Goal: Task Accomplishment & Management: Manage account settings

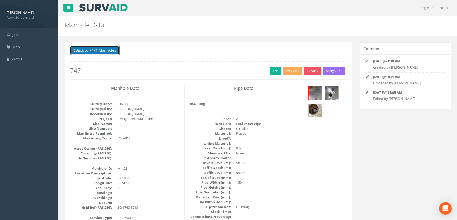
click at [92, 53] on button "Back to 7471 Manholes" at bounding box center [95, 50] width 50 height 9
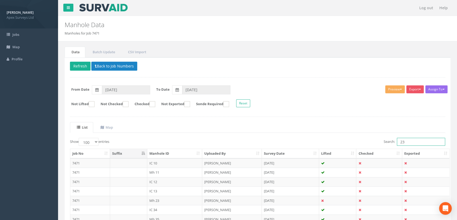
drag, startPoint x: 417, startPoint y: 139, endPoint x: 384, endPoint y: 139, distance: 33.0
click at [385, 139] on label "Search: 23" at bounding box center [414, 142] width 61 height 8
type input "16"
click at [153, 183] on td "Mh 16" at bounding box center [174, 182] width 55 height 10
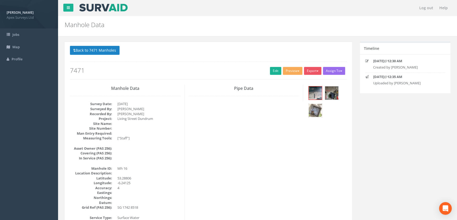
click at [317, 110] on img at bounding box center [315, 110] width 13 height 13
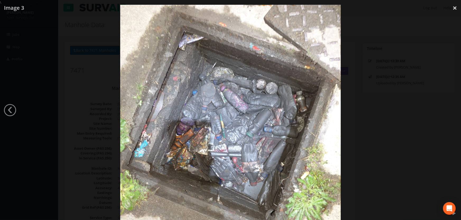
click at [85, 90] on div at bounding box center [230, 115] width 461 height 220
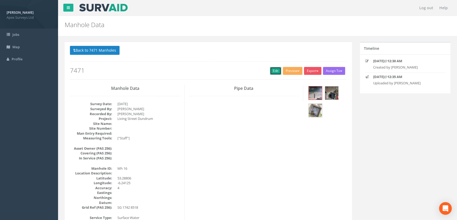
click at [271, 71] on link "Edit" at bounding box center [275, 71] width 11 height 8
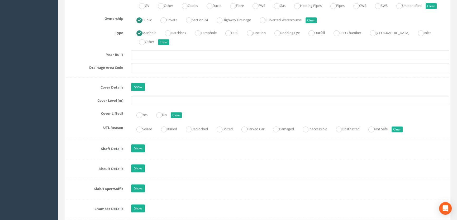
scroll to position [408, 0]
click at [145, 105] on input "text" at bounding box center [290, 100] width 318 height 9
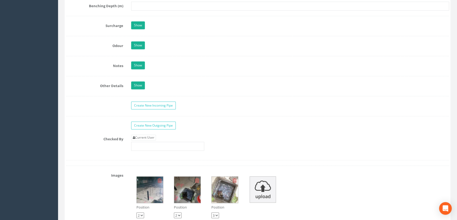
scroll to position [768, 0]
type input "60.04"
click at [146, 140] on link "Current User" at bounding box center [143, 138] width 25 height 6
type input "[PERSON_NAME]"
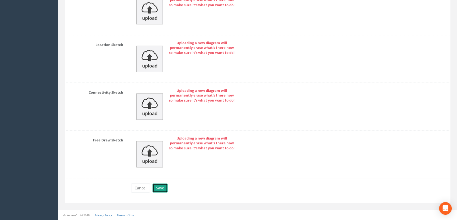
click at [158, 190] on button "Save" at bounding box center [160, 188] width 15 height 9
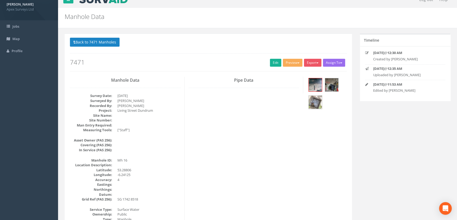
scroll to position [0, 0]
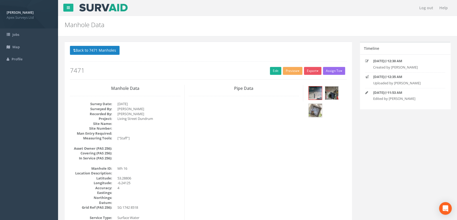
click at [333, 92] on img at bounding box center [331, 93] width 13 height 13
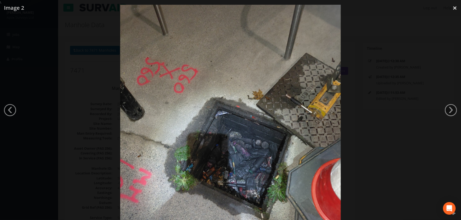
click at [68, 95] on div at bounding box center [230, 115] width 461 height 220
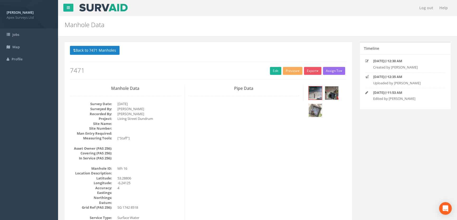
click at [317, 109] on img at bounding box center [315, 110] width 13 height 13
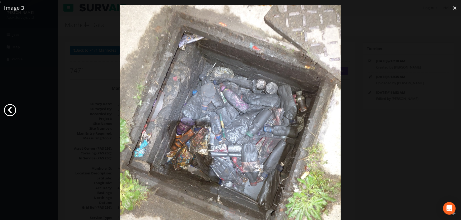
click at [15, 111] on link "‹" at bounding box center [10, 110] width 12 height 12
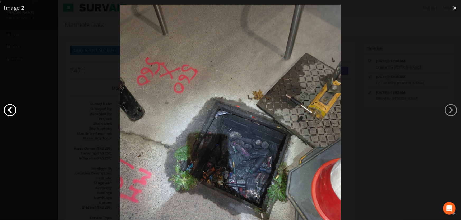
click at [15, 111] on link "‹" at bounding box center [10, 110] width 12 height 12
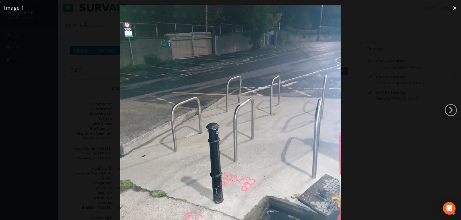
click at [72, 95] on div at bounding box center [230, 115] width 461 height 220
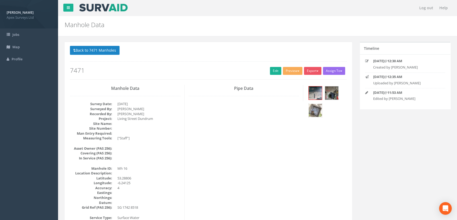
click at [312, 107] on img at bounding box center [315, 110] width 13 height 13
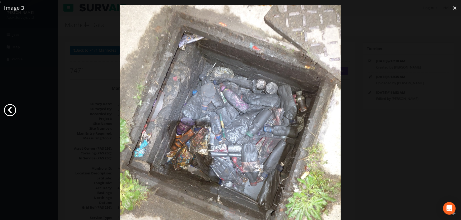
click at [13, 111] on link "‹" at bounding box center [10, 110] width 12 height 12
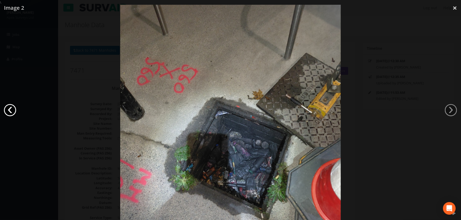
click at [13, 111] on link "‹" at bounding box center [10, 110] width 12 height 12
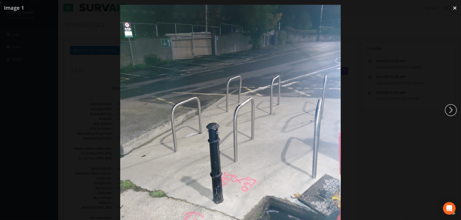
click at [84, 79] on div at bounding box center [230, 115] width 461 height 220
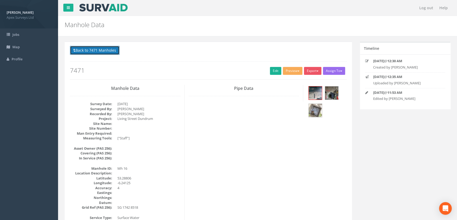
click at [94, 50] on button "Back to 7471 Manholes" at bounding box center [95, 50] width 50 height 9
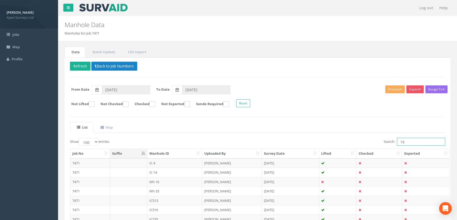
click at [409, 142] on input "16" at bounding box center [421, 142] width 48 height 8
type input "15"
click at [155, 199] on td "IC515" at bounding box center [174, 201] width 55 height 10
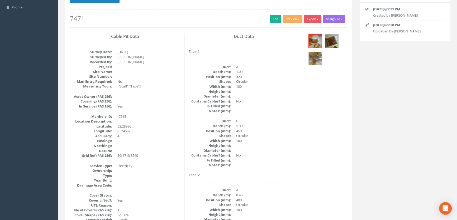
scroll to position [17, 0]
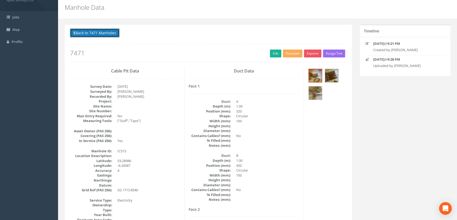
click at [88, 31] on button "Back to 7471 Manholes" at bounding box center [95, 33] width 50 height 9
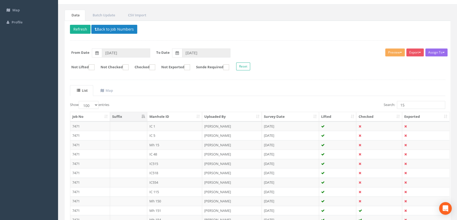
scroll to position [65, 0]
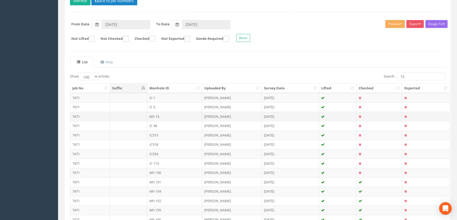
click at [160, 116] on td "Mh 15" at bounding box center [174, 117] width 55 height 10
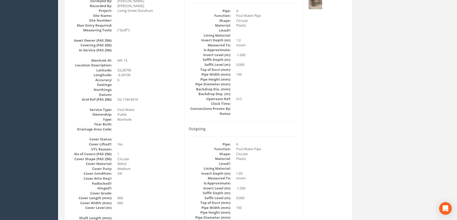
scroll to position [41, 0]
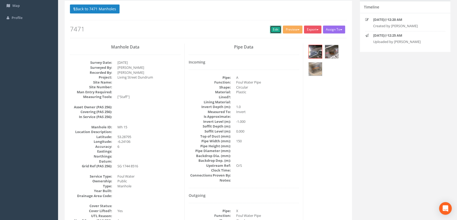
click at [274, 30] on link "Edit" at bounding box center [275, 30] width 11 height 8
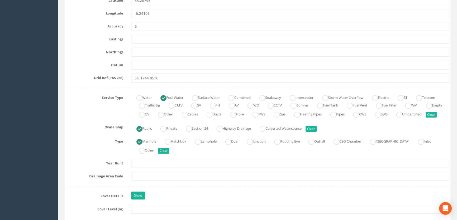
scroll to position [377, 0]
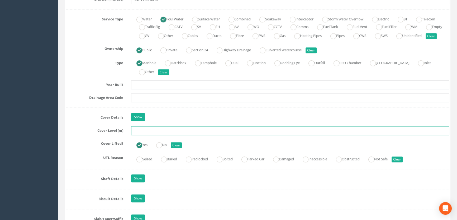
click at [145, 135] on input "text" at bounding box center [290, 130] width 318 height 9
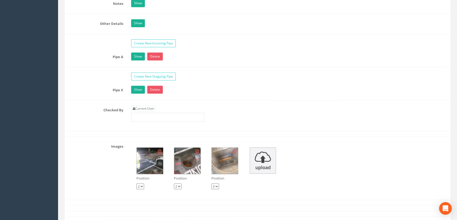
scroll to position [833, 0]
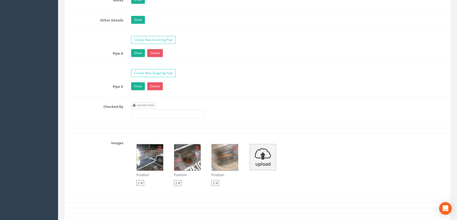
type input "61.09"
click at [151, 108] on link "Current User" at bounding box center [143, 105] width 25 height 6
type input "[PERSON_NAME]"
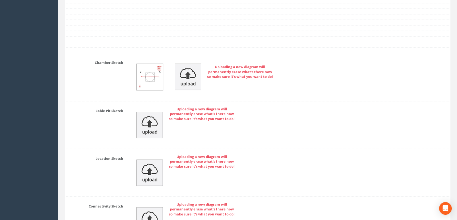
scroll to position [1169, 0]
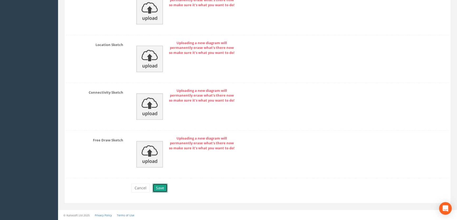
click at [154, 189] on button "Save" at bounding box center [160, 188] width 15 height 9
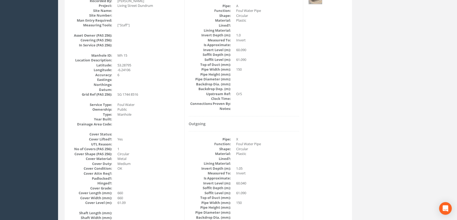
scroll to position [41, 0]
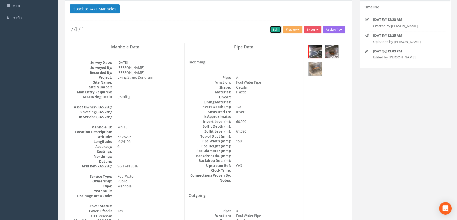
click at [270, 28] on link "Edit" at bounding box center [275, 30] width 11 height 8
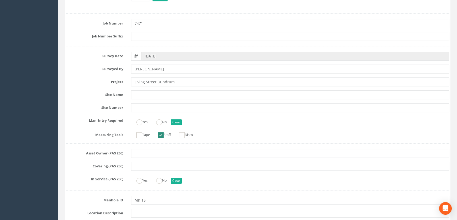
scroll to position [0, 0]
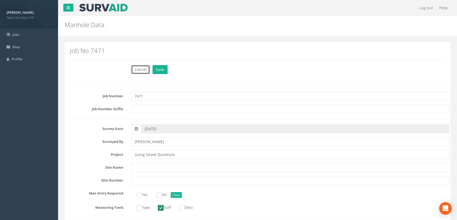
click at [147, 68] on button "Cancel" at bounding box center [140, 69] width 19 height 9
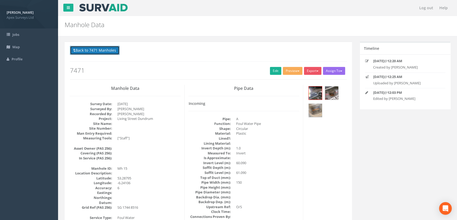
click at [110, 50] on button "Back to 7471 Manholes" at bounding box center [95, 50] width 50 height 9
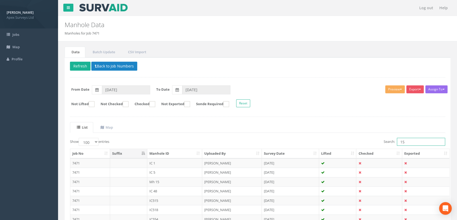
drag, startPoint x: 422, startPoint y: 140, endPoint x: 378, endPoint y: 141, distance: 44.6
click at [378, 141] on div "Search: 15" at bounding box center [354, 142] width 184 height 9
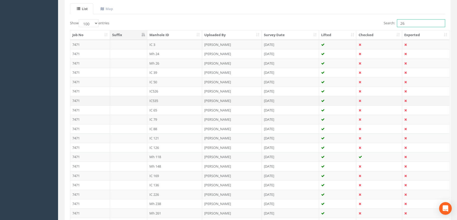
scroll to position [120, 0]
type input "26"
click at [155, 62] on td "Mh 26" at bounding box center [174, 63] width 55 height 10
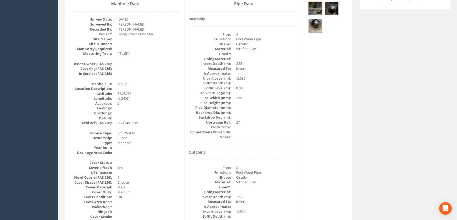
scroll to position [17, 0]
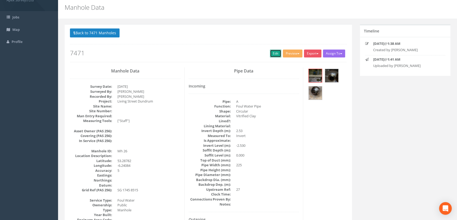
click at [273, 54] on link "Edit" at bounding box center [275, 54] width 11 height 8
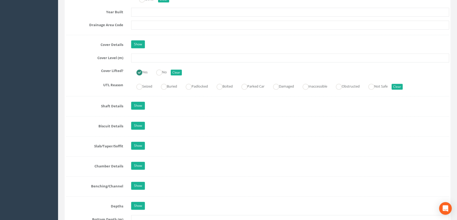
scroll to position [449, 0]
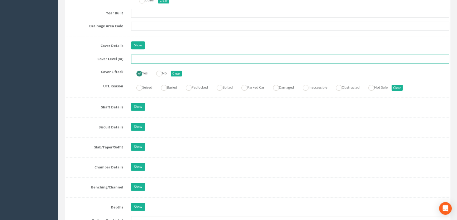
click at [146, 64] on input "text" at bounding box center [290, 59] width 318 height 9
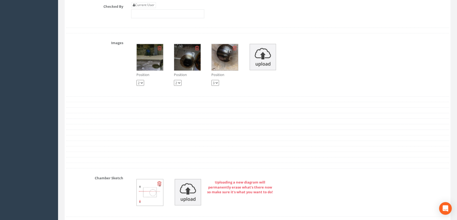
scroll to position [857, 0]
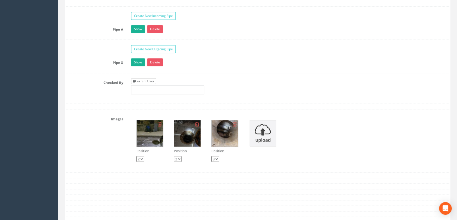
type input "62.02"
click at [145, 84] on link "Current User" at bounding box center [143, 81] width 25 height 6
type input "[PERSON_NAME]"
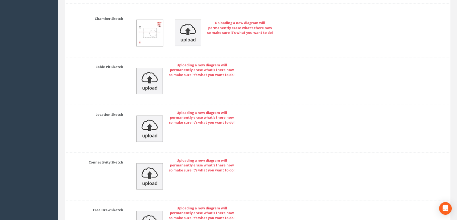
scroll to position [1169, 0]
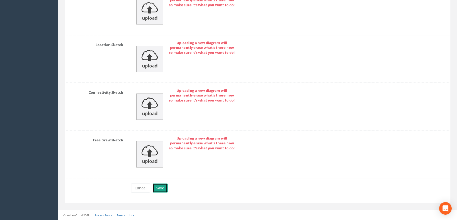
click at [161, 187] on button "Save" at bounding box center [160, 188] width 15 height 9
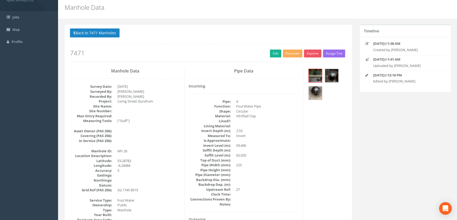
scroll to position [0, 0]
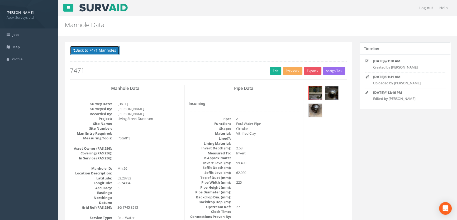
click at [87, 53] on button "Back to 7471 Manholes" at bounding box center [95, 50] width 50 height 9
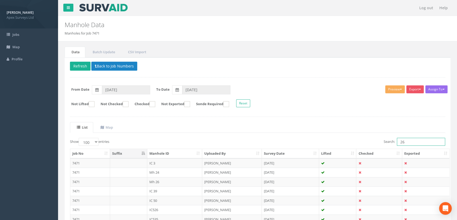
drag, startPoint x: 407, startPoint y: 141, endPoint x: 389, endPoint y: 137, distance: 17.9
click at [390, 139] on label "Search: 26" at bounding box center [414, 142] width 61 height 8
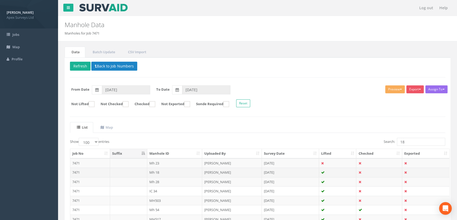
click at [155, 172] on td "Mh 18" at bounding box center [174, 173] width 55 height 10
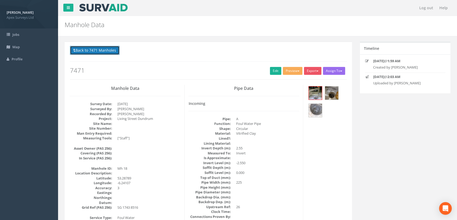
click at [92, 48] on button "Back to 7471 Manholes" at bounding box center [95, 50] width 50 height 9
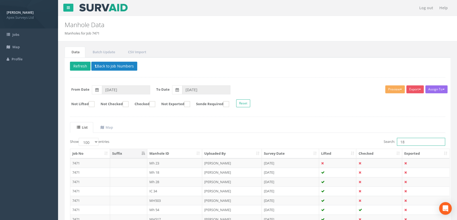
drag, startPoint x: 411, startPoint y: 143, endPoint x: 362, endPoint y: 146, distance: 49.5
click at [362, 146] on div "Search: 18" at bounding box center [354, 142] width 184 height 9
click at [157, 179] on td "Mh 24" at bounding box center [174, 182] width 55 height 10
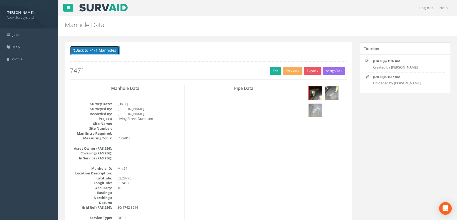
click at [85, 50] on button "Back to 7471 Manholes" at bounding box center [95, 50] width 50 height 9
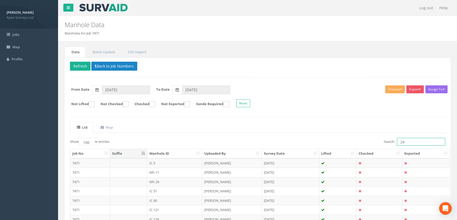
drag, startPoint x: 409, startPoint y: 143, endPoint x: 381, endPoint y: 147, distance: 28.2
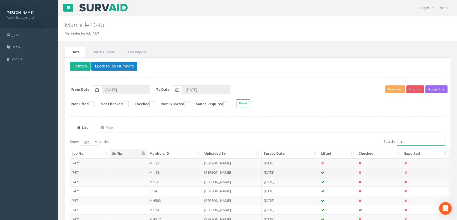
type input "18"
click at [159, 173] on td "Mh 18" at bounding box center [174, 173] width 55 height 10
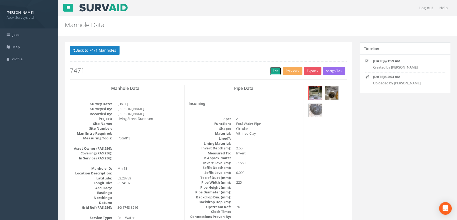
click at [273, 70] on link "Edit" at bounding box center [275, 71] width 11 height 8
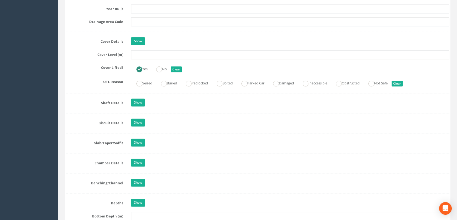
scroll to position [456, 0]
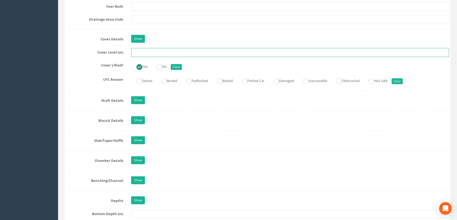
click at [138, 57] on input "text" at bounding box center [290, 52] width 318 height 9
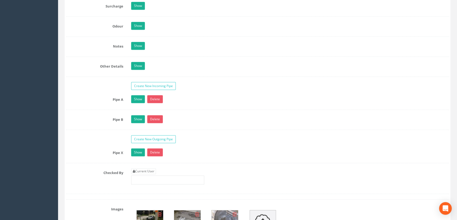
scroll to position [840, 0]
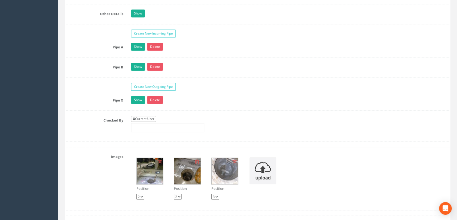
type input "61.17"
click at [146, 122] on link "Current User" at bounding box center [143, 119] width 25 height 6
type input "[PERSON_NAME]"
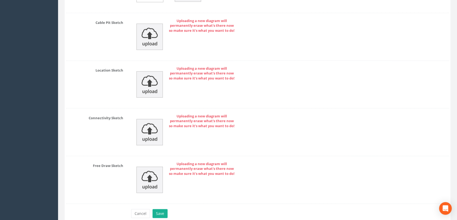
scroll to position [1188, 0]
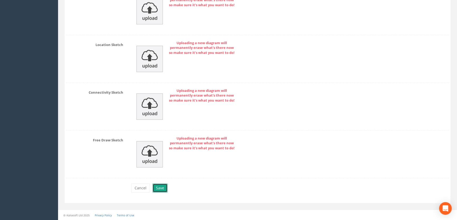
click at [161, 188] on button "Save" at bounding box center [160, 188] width 15 height 9
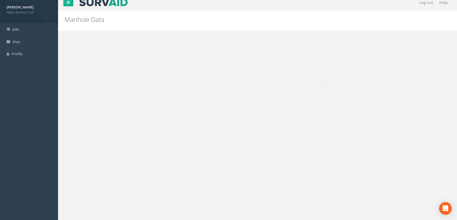
scroll to position [0, 0]
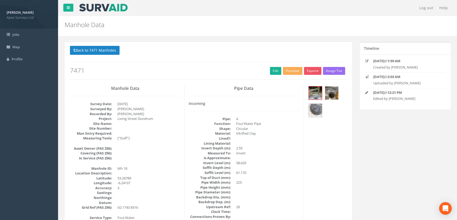
click at [326, 96] on img at bounding box center [331, 93] width 13 height 13
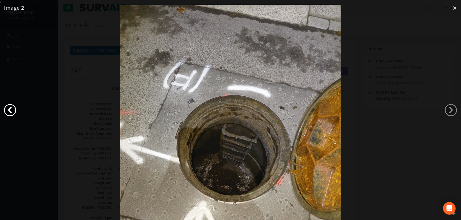
click at [11, 107] on link "‹" at bounding box center [10, 110] width 12 height 12
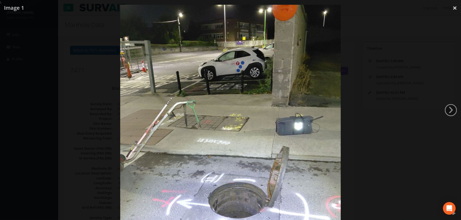
click at [11, 107] on div at bounding box center [230, 115] width 461 height 220
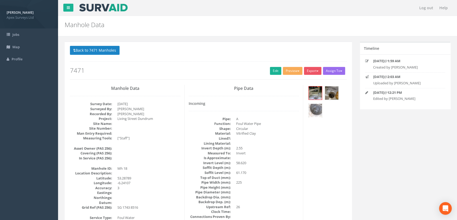
click at [319, 111] on img at bounding box center [315, 110] width 13 height 13
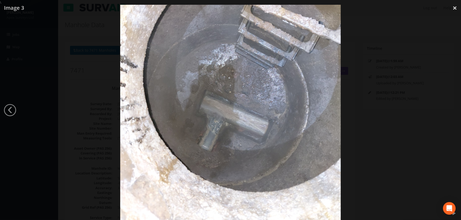
click at [70, 127] on div at bounding box center [230, 115] width 461 height 220
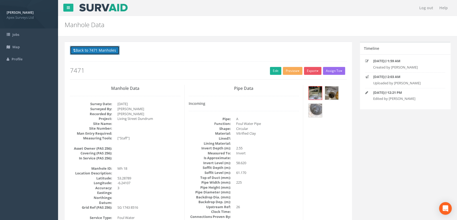
click at [92, 50] on button "Back to 7471 Manholes" at bounding box center [95, 50] width 50 height 9
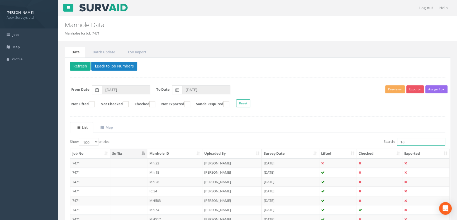
drag, startPoint x: 412, startPoint y: 144, endPoint x: 385, endPoint y: 145, distance: 27.7
click at [385, 145] on label "Search: 18" at bounding box center [414, 142] width 61 height 8
click at [156, 181] on td "Mh 26" at bounding box center [174, 182] width 55 height 10
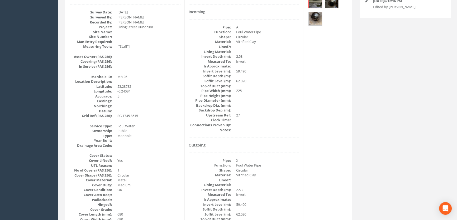
scroll to position [41, 0]
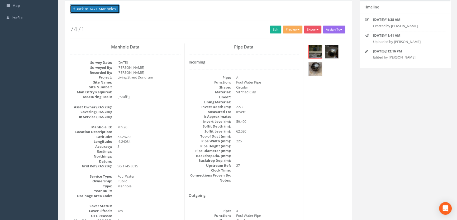
click at [93, 11] on button "Back to 7471 Manholes" at bounding box center [95, 8] width 50 height 9
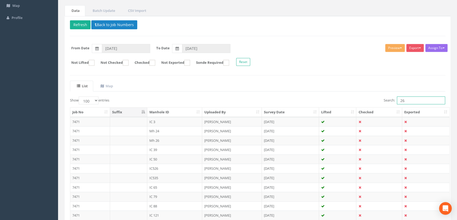
drag, startPoint x: 416, startPoint y: 101, endPoint x: 358, endPoint y: 102, distance: 57.3
click at [359, 102] on div "Search: 26" at bounding box center [354, 101] width 184 height 9
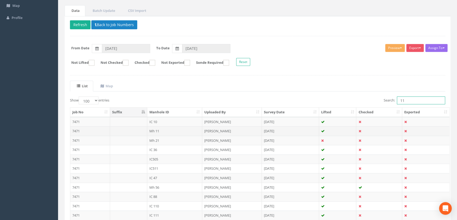
type input "11"
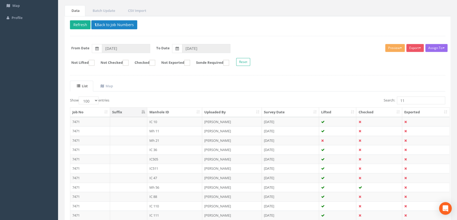
click at [152, 129] on td "Mh 11" at bounding box center [174, 131] width 55 height 10
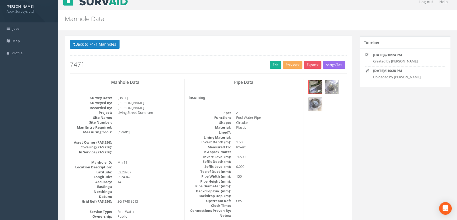
scroll to position [0, 0]
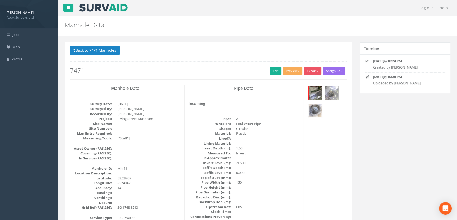
click at [313, 108] on img at bounding box center [315, 110] width 13 height 13
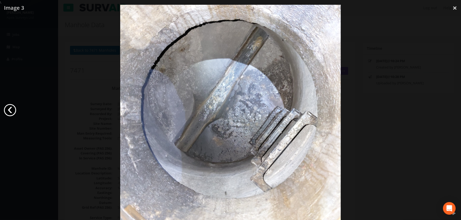
click at [10, 110] on link "‹" at bounding box center [10, 110] width 12 height 12
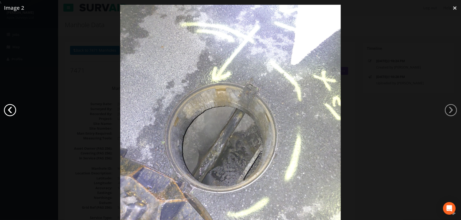
click at [10, 110] on link "‹" at bounding box center [10, 110] width 12 height 12
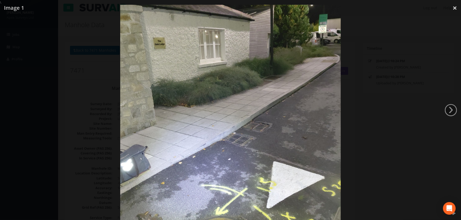
click at [20, 108] on div at bounding box center [230, 115] width 461 height 220
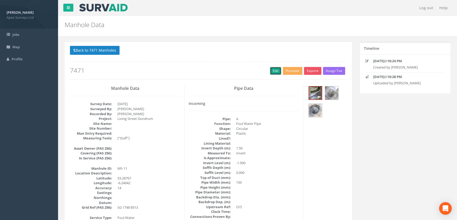
click at [277, 71] on link "Edit" at bounding box center [275, 71] width 11 height 8
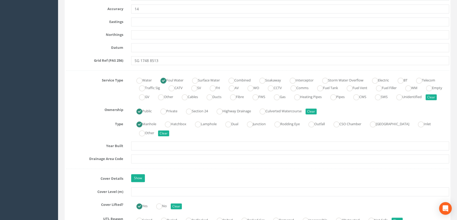
scroll to position [384, 0]
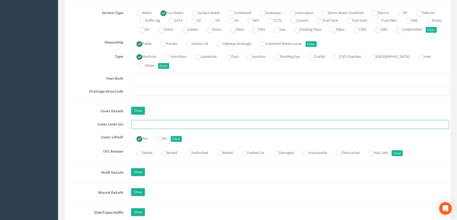
click at [145, 129] on input "text" at bounding box center [290, 124] width 318 height 9
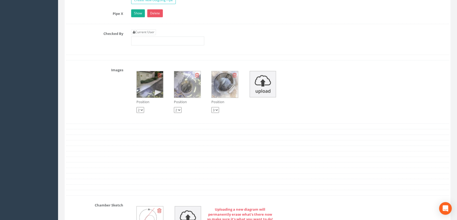
scroll to position [864, 0]
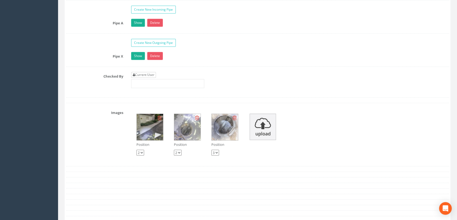
type input "62.89"
click at [143, 78] on link "Current User" at bounding box center [143, 75] width 25 height 6
type input "[PERSON_NAME]"
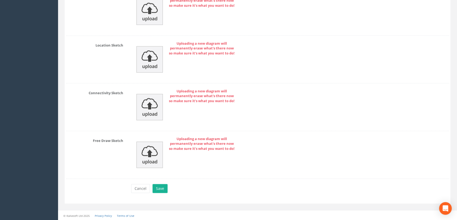
scroll to position [1169, 0]
click at [159, 188] on button "Save" at bounding box center [160, 188] width 15 height 9
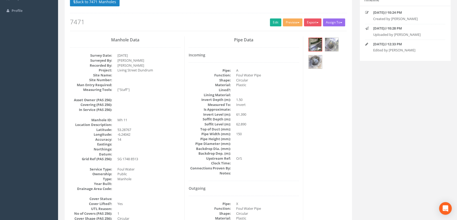
scroll to position [0, 0]
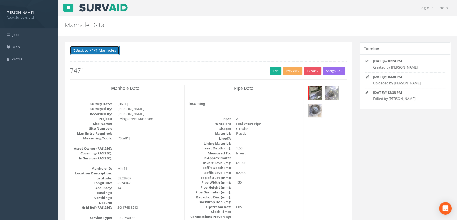
click at [98, 50] on button "Back to 7471 Manholes" at bounding box center [95, 50] width 50 height 9
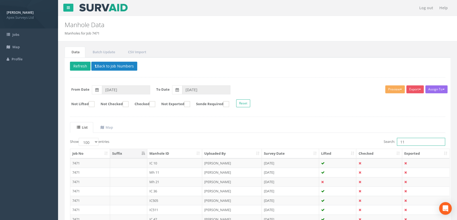
drag, startPoint x: 412, startPoint y: 143, endPoint x: 350, endPoint y: 156, distance: 63.7
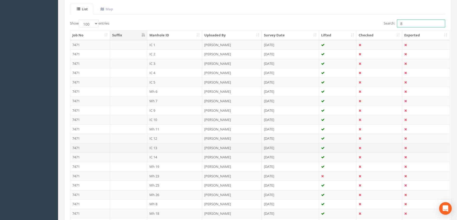
scroll to position [120, 0]
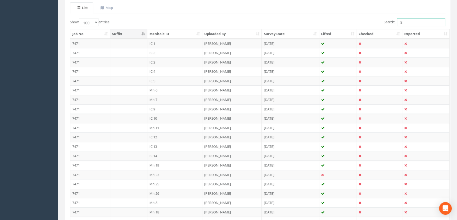
drag, startPoint x: 403, startPoint y: 24, endPoint x: 386, endPoint y: 26, distance: 17.0
click at [386, 26] on div "Search: 8" at bounding box center [354, 22] width 184 height 9
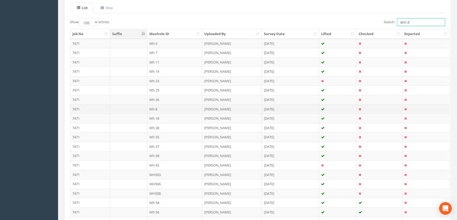
type input "MH 8"
click at [155, 108] on td "Mh 8" at bounding box center [174, 110] width 55 height 10
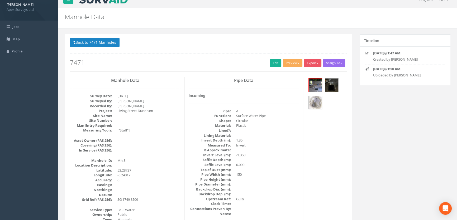
scroll to position [0, 0]
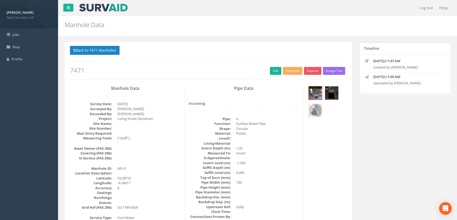
click at [319, 108] on img at bounding box center [315, 110] width 13 height 13
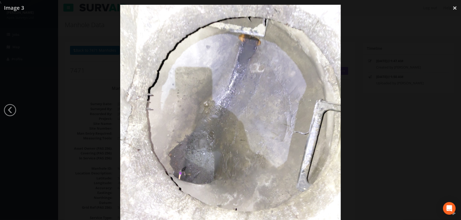
click at [100, 133] on div at bounding box center [230, 115] width 461 height 220
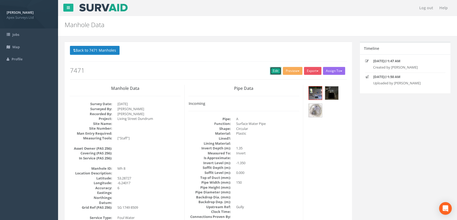
click at [271, 71] on link "Edit" at bounding box center [275, 71] width 11 height 8
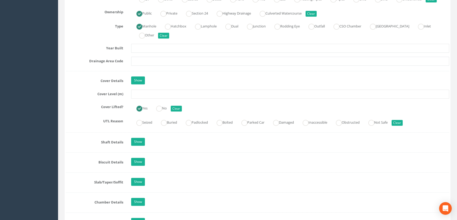
scroll to position [456, 0]
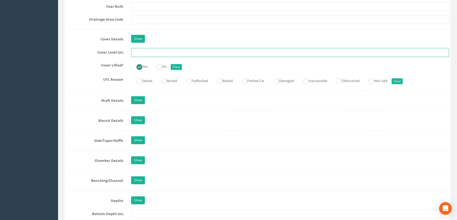
click at [149, 57] on input "text" at bounding box center [290, 52] width 318 height 9
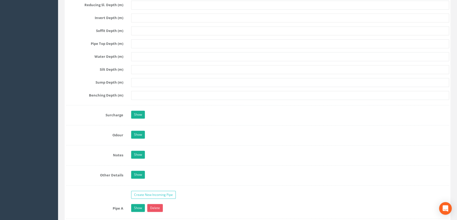
scroll to position [792, 0]
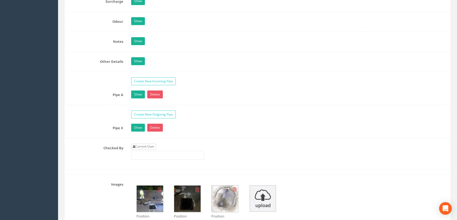
type input "62.92"
click at [150, 150] on link "Current User" at bounding box center [143, 147] width 25 height 6
type input "[PERSON_NAME]"
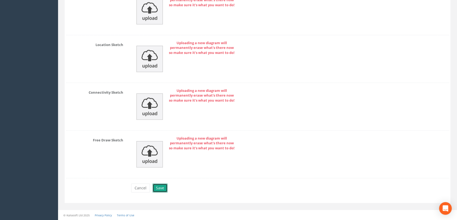
click at [156, 189] on button "Save" at bounding box center [160, 188] width 15 height 9
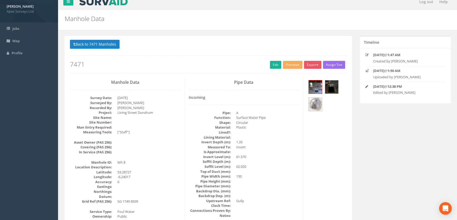
scroll to position [0, 0]
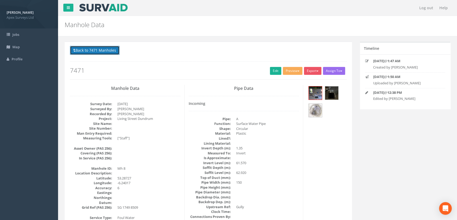
click at [96, 50] on button "Back to 7471 Manholes" at bounding box center [95, 50] width 50 height 9
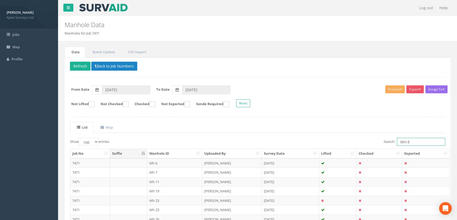
drag, startPoint x: 413, startPoint y: 142, endPoint x: 372, endPoint y: 143, distance: 41.5
click at [371, 143] on div "Search: MH 8" at bounding box center [354, 142] width 184 height 9
click at [153, 163] on td "Mh 6" at bounding box center [174, 164] width 55 height 10
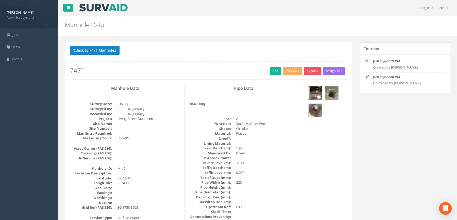
click at [318, 92] on img at bounding box center [315, 93] width 13 height 13
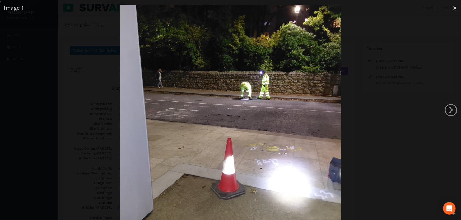
click at [79, 126] on div at bounding box center [230, 115] width 461 height 220
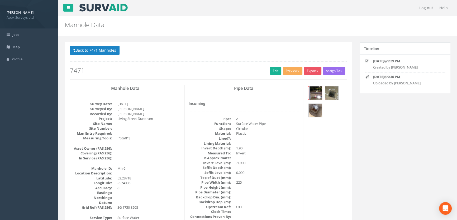
click at [317, 91] on img at bounding box center [315, 93] width 13 height 13
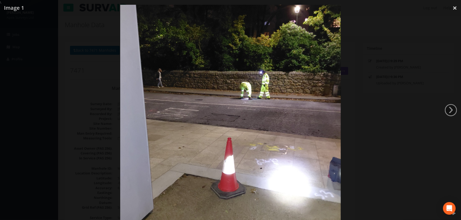
click at [80, 111] on div at bounding box center [230, 115] width 461 height 220
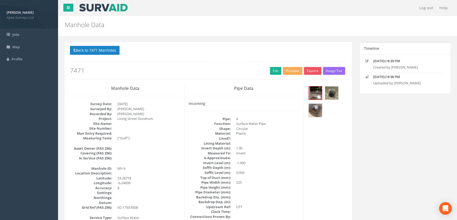
click at [335, 93] on img at bounding box center [331, 93] width 13 height 13
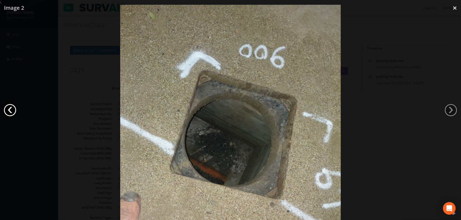
click at [13, 107] on link "‹" at bounding box center [10, 110] width 12 height 12
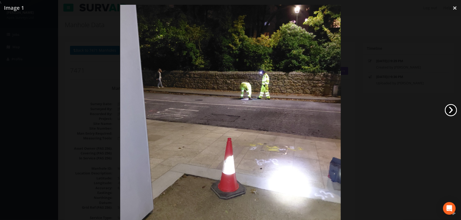
click at [446, 108] on link "›" at bounding box center [450, 110] width 12 height 12
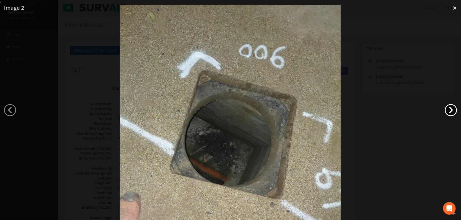
click at [446, 108] on link "›" at bounding box center [450, 110] width 12 height 12
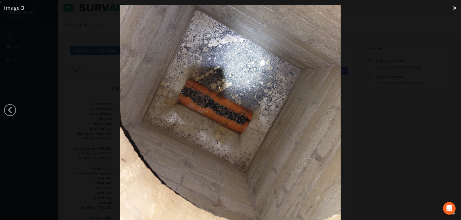
click at [33, 144] on div at bounding box center [230, 115] width 461 height 220
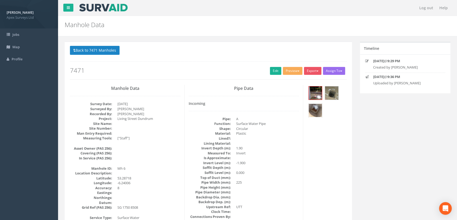
click at [319, 108] on img at bounding box center [315, 110] width 13 height 13
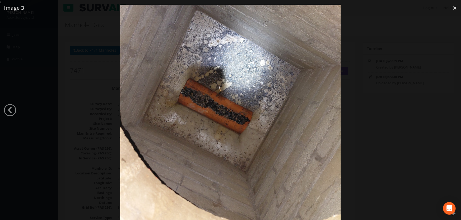
click at [37, 140] on div at bounding box center [230, 115] width 461 height 220
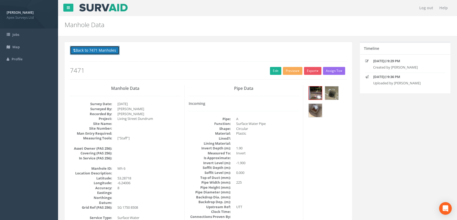
click at [108, 50] on button "Back to 7471 Manholes" at bounding box center [95, 50] width 50 height 9
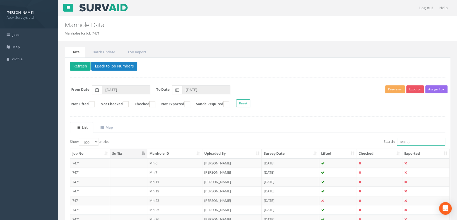
drag, startPoint x: 412, startPoint y: 144, endPoint x: 359, endPoint y: 142, distance: 53.6
click at [359, 142] on div "Search: MH 8" at bounding box center [354, 142] width 184 height 9
drag, startPoint x: 411, startPoint y: 140, endPoint x: 385, endPoint y: 143, distance: 25.8
click at [385, 143] on label "Search: 27" at bounding box center [414, 142] width 61 height 8
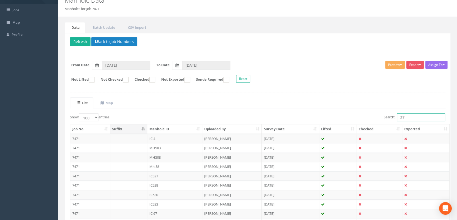
scroll to position [24, 0]
drag, startPoint x: 410, startPoint y: 119, endPoint x: 372, endPoint y: 118, distance: 37.5
click at [375, 120] on div "Search: 27" at bounding box center [354, 118] width 184 height 9
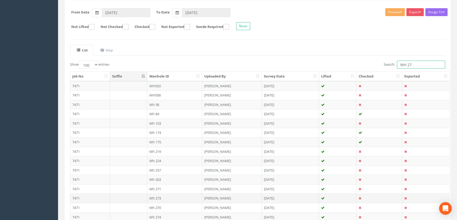
scroll to position [72, 0]
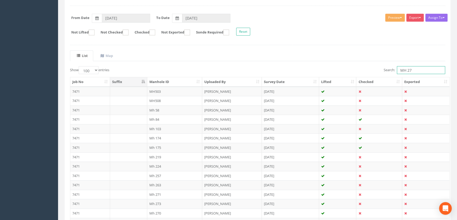
drag, startPoint x: 412, startPoint y: 72, endPoint x: 382, endPoint y: 73, distance: 29.8
click at [382, 73] on div "Search: MH 27" at bounding box center [354, 70] width 184 height 9
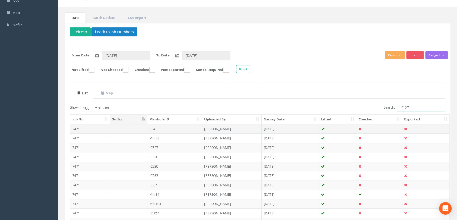
scroll to position [0, 0]
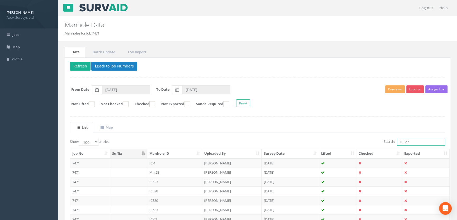
drag, startPoint x: 409, startPoint y: 142, endPoint x: 323, endPoint y: 150, distance: 85.6
type input "27"
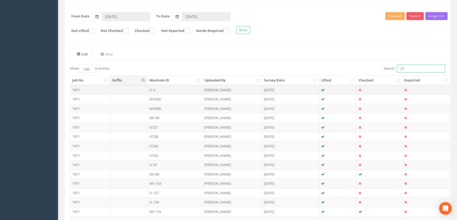
scroll to position [74, 0]
drag, startPoint x: 408, startPoint y: 69, endPoint x: 367, endPoint y: 68, distance: 40.4
click at [367, 68] on div "Search: 27" at bounding box center [354, 68] width 184 height 9
type input "27"
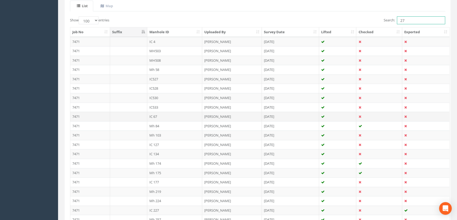
scroll to position [0, 0]
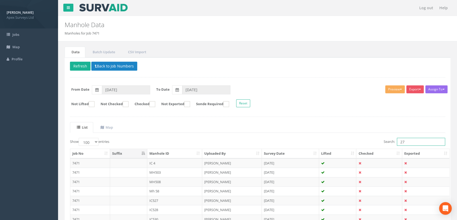
drag, startPoint x: 406, startPoint y: 140, endPoint x: 376, endPoint y: 138, distance: 29.9
click at [376, 138] on div "Search: 27" at bounding box center [354, 142] width 184 height 9
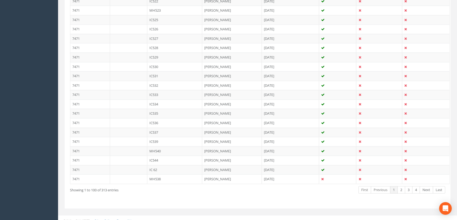
scroll to position [916, 0]
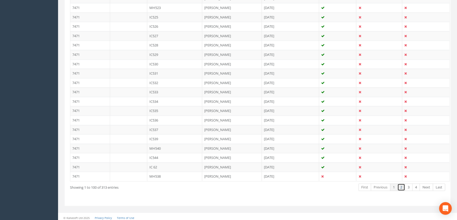
click at [401, 184] on link "2" at bounding box center [401, 188] width 8 height 8
click at [410, 184] on link "3" at bounding box center [409, 188] width 8 height 8
click at [415, 184] on link "4" at bounding box center [416, 188] width 8 height 8
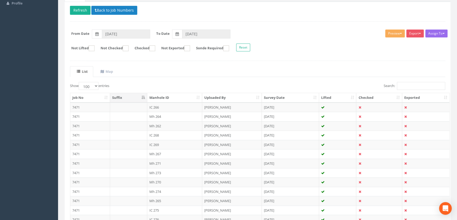
scroll to position [0, 0]
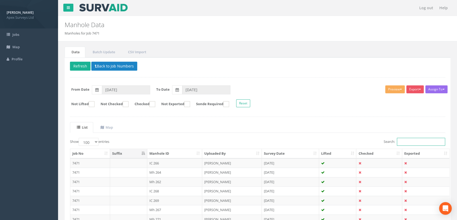
click at [401, 142] on input "Search:" at bounding box center [421, 142] width 48 height 8
drag, startPoint x: 416, startPoint y: 143, endPoint x: 339, endPoint y: 146, distance: 76.9
click at [340, 146] on div "Search: 27" at bounding box center [354, 142] width 184 height 9
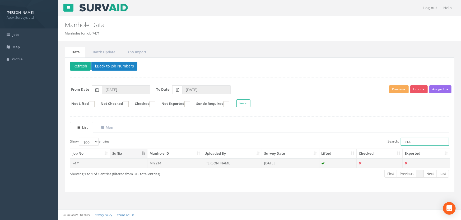
type input "214"
click at [154, 163] on td "Mh 214" at bounding box center [174, 164] width 55 height 10
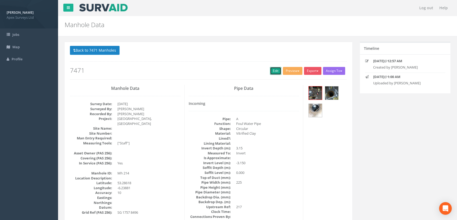
click at [277, 68] on link "Edit" at bounding box center [275, 71] width 11 height 8
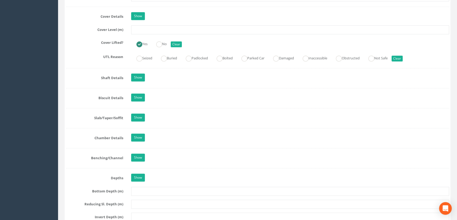
scroll to position [432, 0]
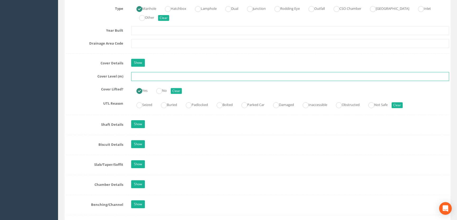
click at [168, 81] on input "text" at bounding box center [290, 76] width 318 height 9
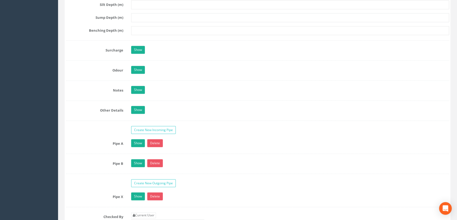
scroll to position [840, 0]
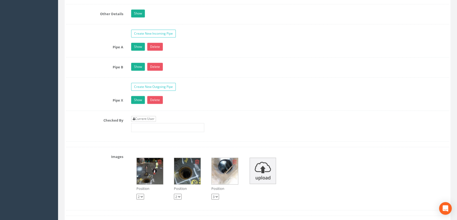
type input "64.30"
click at [155, 122] on link "Current User" at bounding box center [143, 119] width 25 height 6
type input "[PERSON_NAME]"
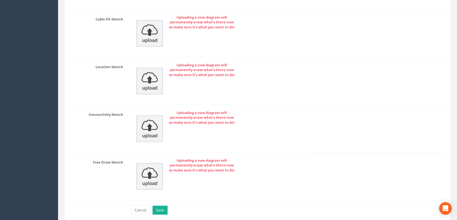
scroll to position [1188, 0]
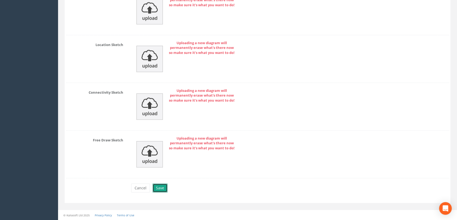
click at [163, 190] on button "Save" at bounding box center [160, 188] width 15 height 9
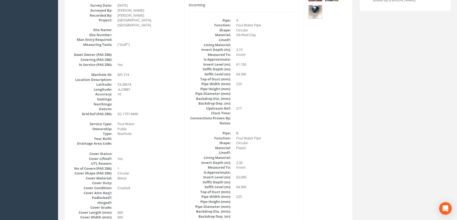
scroll to position [0, 0]
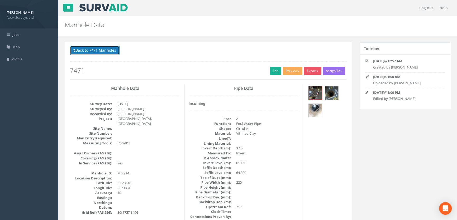
click at [101, 47] on button "Back to 7471 Manholes" at bounding box center [95, 50] width 50 height 9
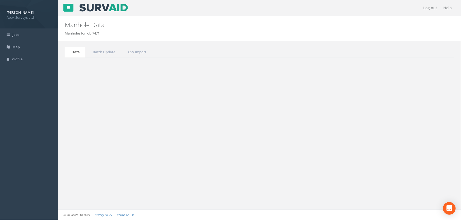
click at [413, 141] on input "214" at bounding box center [424, 142] width 48 height 8
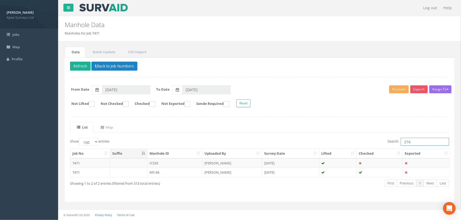
drag, startPoint x: 414, startPoint y: 140, endPoint x: 361, endPoint y: 148, distance: 53.1
click at [361, 148] on div "Show 10 25 50 100 entries Search: 216 Job No Suffix Manhole ID Uploaded By Surv…" at bounding box center [259, 167] width 379 height 59
drag, startPoint x: 423, startPoint y: 144, endPoint x: 401, endPoint y: 142, distance: 22.2
click at [401, 142] on input "216" at bounding box center [424, 142] width 48 height 8
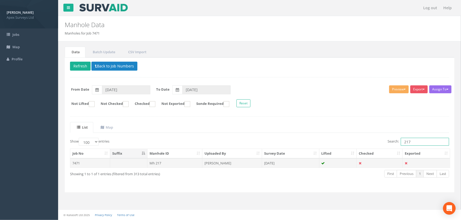
type input "217"
click at [163, 162] on td "Mh 217" at bounding box center [174, 164] width 55 height 10
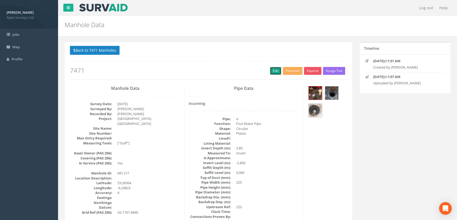
click at [273, 69] on link "Edit" at bounding box center [275, 71] width 11 height 8
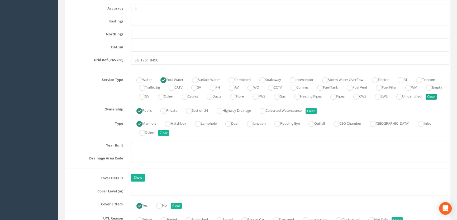
scroll to position [384, 0]
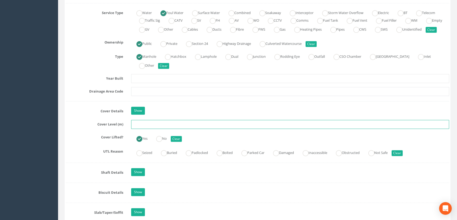
click at [148, 129] on input "text" at bounding box center [290, 124] width 318 height 9
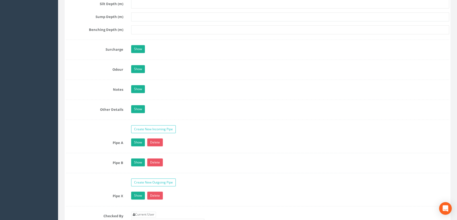
scroll to position [864, 0]
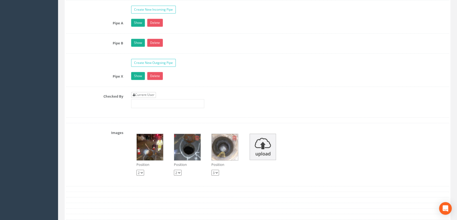
type input "65.62"
click at [148, 98] on link "Current User" at bounding box center [143, 95] width 25 height 6
type input "[PERSON_NAME]"
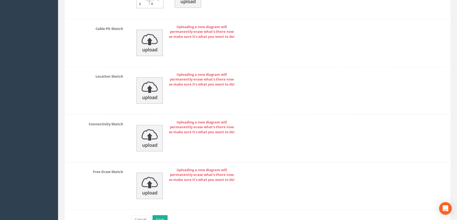
scroll to position [1188, 0]
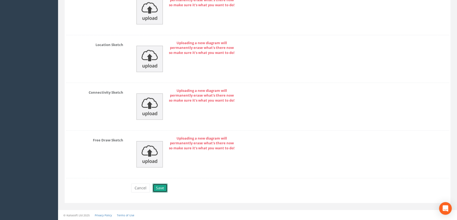
click at [163, 188] on button "Save" at bounding box center [160, 188] width 15 height 9
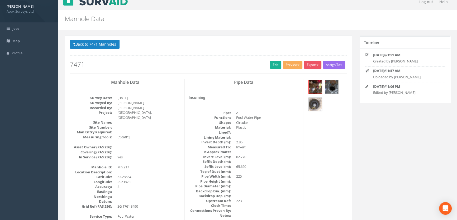
scroll to position [0, 0]
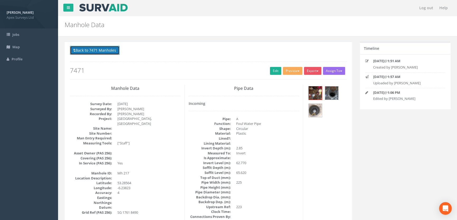
click at [102, 51] on button "Back to 7471 Manholes" at bounding box center [95, 50] width 50 height 9
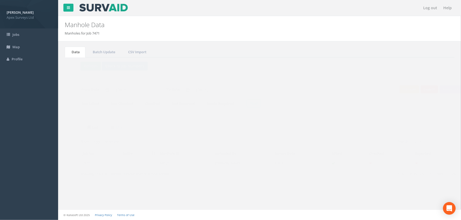
click at [155, 163] on td "Mh 217" at bounding box center [174, 164] width 55 height 10
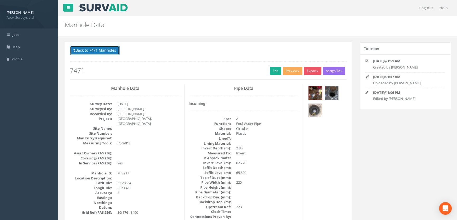
click at [88, 51] on button "Back to 7471 Manholes" at bounding box center [95, 50] width 50 height 9
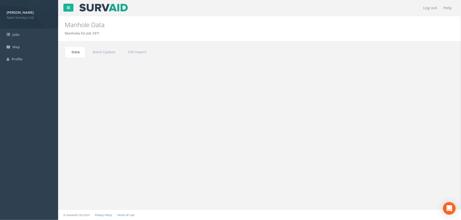
drag, startPoint x: 413, startPoint y: 143, endPoint x: 381, endPoint y: 140, distance: 32.6
click at [381, 140] on div "Search: 217" at bounding box center [356, 142] width 186 height 9
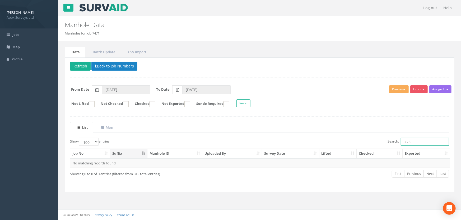
drag, startPoint x: 413, startPoint y: 144, endPoint x: 372, endPoint y: 141, distance: 41.2
click at [372, 141] on div "Search: 223" at bounding box center [356, 142] width 186 height 9
type input "219"
click at [157, 162] on td "Mh 219" at bounding box center [174, 164] width 55 height 10
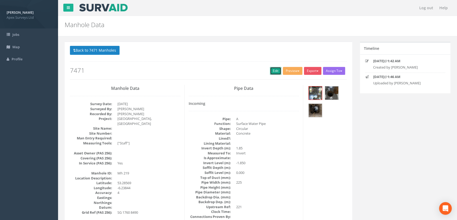
click at [271, 70] on link "Edit" at bounding box center [275, 71] width 11 height 8
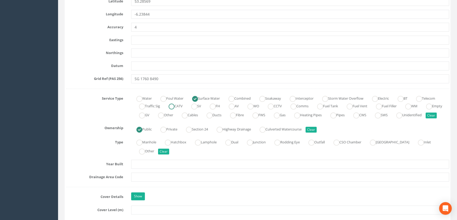
scroll to position [360, 0]
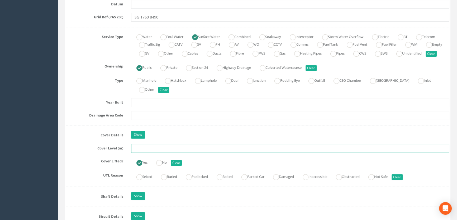
click at [160, 153] on input "text" at bounding box center [290, 148] width 318 height 9
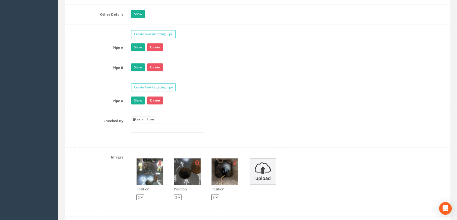
scroll to position [888, 0]
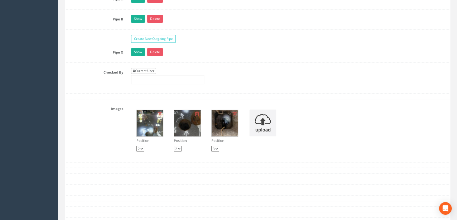
type input "65.57"
click at [149, 74] on link "Current User" at bounding box center [143, 71] width 25 height 6
type input "[PERSON_NAME]"
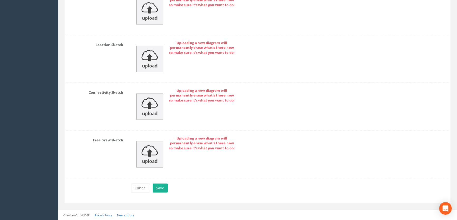
scroll to position [1188, 0]
click at [161, 187] on button "Save" at bounding box center [160, 188] width 15 height 9
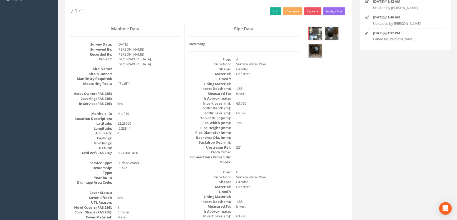
scroll to position [0, 0]
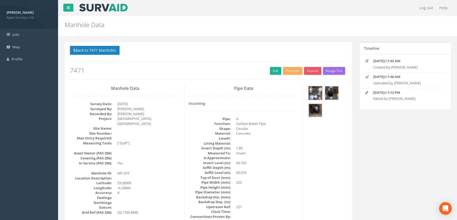
click at [315, 108] on img at bounding box center [315, 110] width 13 height 13
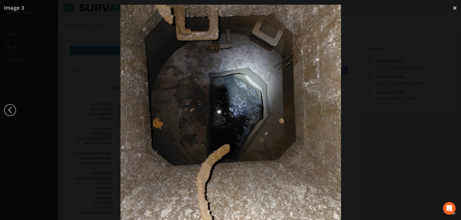
click at [94, 119] on div at bounding box center [230, 115] width 461 height 220
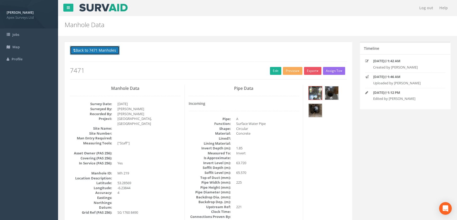
click at [98, 50] on button "Back to 7471 Manholes" at bounding box center [95, 50] width 50 height 9
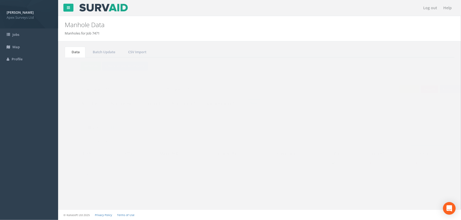
drag, startPoint x: 420, startPoint y: 142, endPoint x: 377, endPoint y: 134, distance: 43.2
click at [371, 134] on div "List Map Show 10 25 50 100 entries Search: 219 Job No Suffix Manhole ID Uploade…" at bounding box center [259, 154] width 379 height 65
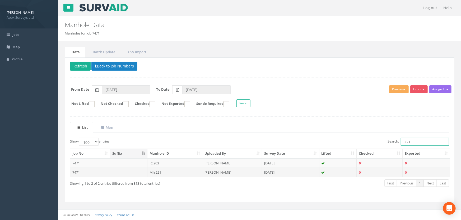
type input "221"
click at [157, 174] on td "Mh 221" at bounding box center [174, 173] width 55 height 10
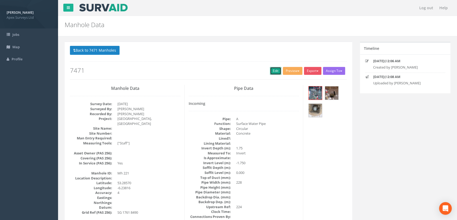
click at [272, 73] on link "Edit" at bounding box center [275, 71] width 11 height 8
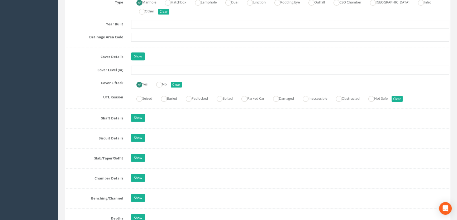
scroll to position [432, 0]
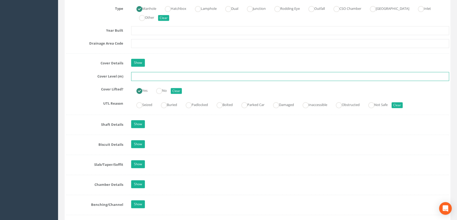
click at [143, 81] on input "text" at bounding box center [290, 76] width 318 height 9
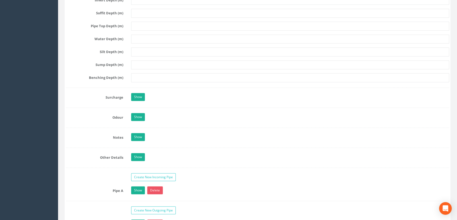
scroll to position [840, 0]
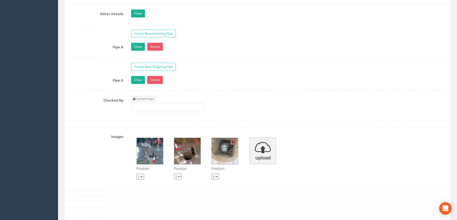
type input "65.60"
click at [151, 102] on link "Current User" at bounding box center [143, 99] width 25 height 6
type input "[PERSON_NAME]"
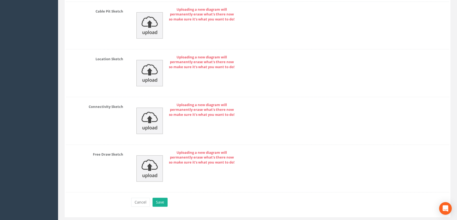
scroll to position [1169, 0]
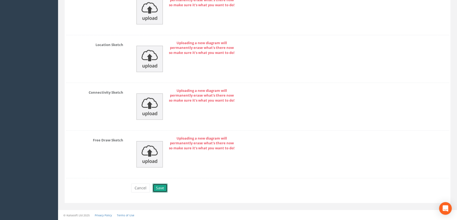
click at [162, 189] on button "Save" at bounding box center [160, 188] width 15 height 9
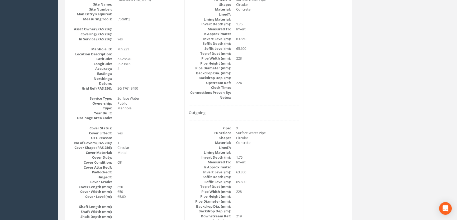
scroll to position [89, 0]
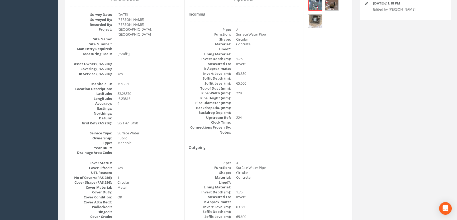
click at [315, 20] on img at bounding box center [315, 21] width 13 height 13
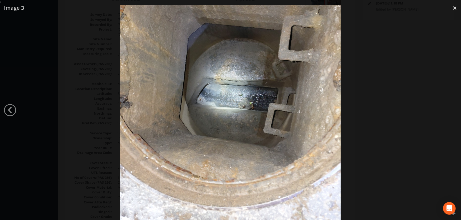
click at [85, 117] on div at bounding box center [230, 115] width 461 height 220
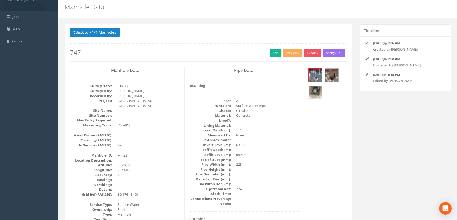
scroll to position [17, 0]
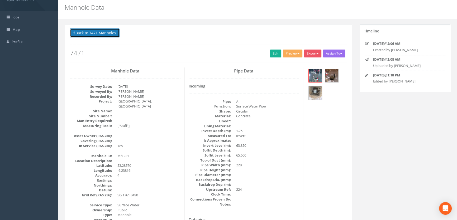
click at [95, 34] on button "Back to 7471 Manholes" at bounding box center [95, 33] width 50 height 9
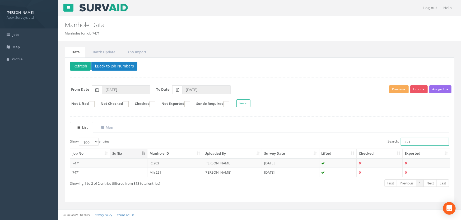
drag, startPoint x: 416, startPoint y: 140, endPoint x: 385, endPoint y: 140, distance: 31.9
click at [385, 140] on div "Search: 221" at bounding box center [356, 142] width 186 height 9
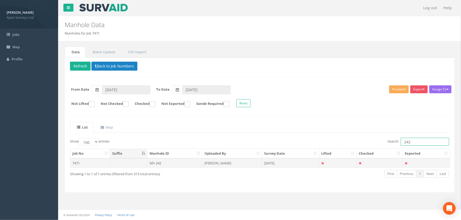
type input "242"
click at [153, 162] on td "Mh 242" at bounding box center [174, 164] width 55 height 10
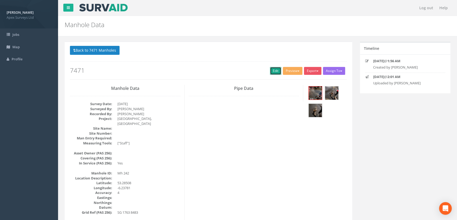
drag, startPoint x: 272, startPoint y: 70, endPoint x: 1, endPoint y: 80, distance: 271.0
click at [272, 70] on link "Edit" at bounding box center [275, 71] width 11 height 8
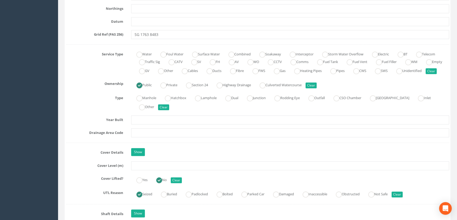
scroll to position [384, 0]
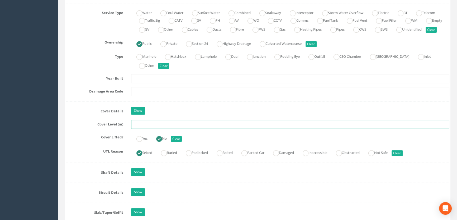
click at [149, 129] on input "text" at bounding box center [290, 124] width 318 height 9
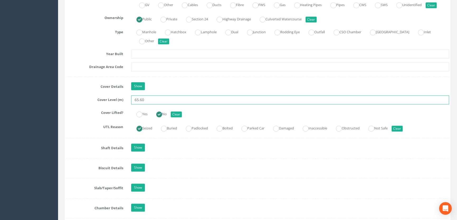
scroll to position [408, 0]
type input "65.60"
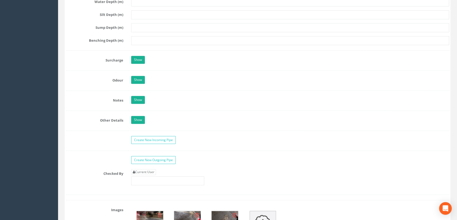
scroll to position [816, 0]
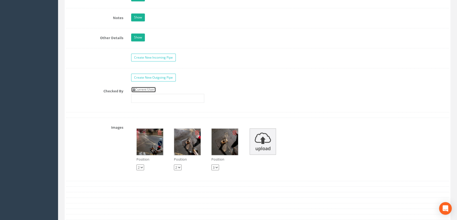
click at [143, 93] on link "Current User" at bounding box center [143, 90] width 25 height 6
type input "[PERSON_NAME]"
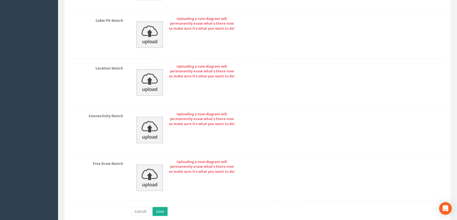
scroll to position [1135, 0]
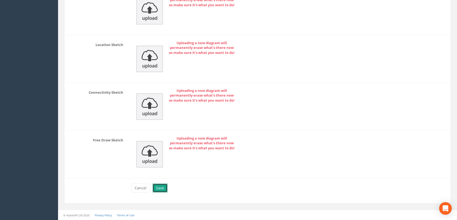
click at [157, 186] on button "Save" at bounding box center [160, 188] width 15 height 9
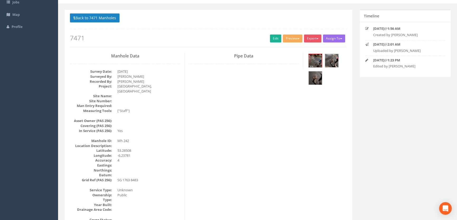
scroll to position [0, 0]
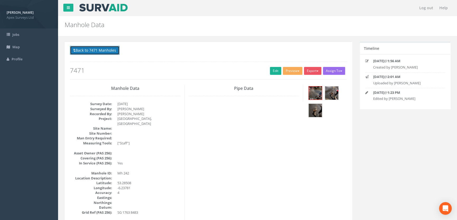
drag, startPoint x: 83, startPoint y: 50, endPoint x: 71, endPoint y: 53, distance: 12.0
click at [83, 50] on button "Back to 7471 Manholes" at bounding box center [95, 50] width 50 height 9
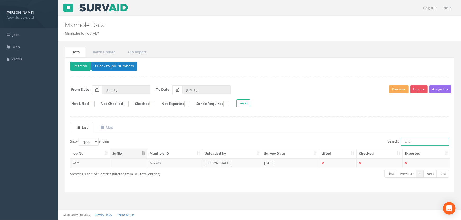
click at [419, 140] on input "242" at bounding box center [424, 142] width 48 height 8
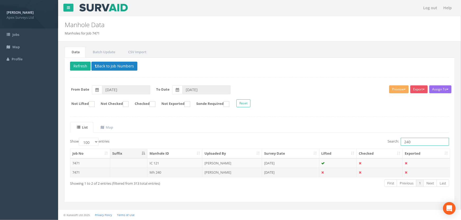
type input "240"
click at [162, 174] on td "Mh 240" at bounding box center [174, 173] width 55 height 10
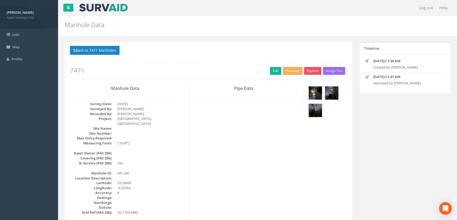
click at [314, 91] on img at bounding box center [315, 93] width 13 height 13
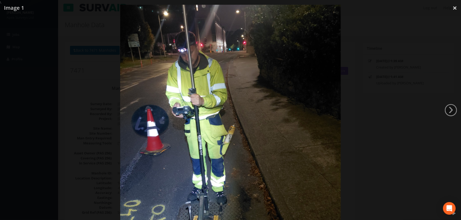
click at [93, 86] on div at bounding box center [230, 115] width 461 height 220
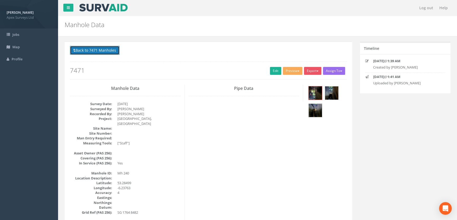
click at [86, 50] on button "Back to 7471 Manholes" at bounding box center [95, 50] width 50 height 9
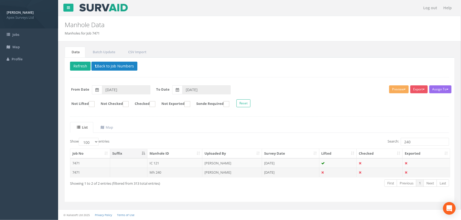
click at [165, 171] on td "Mh 240" at bounding box center [174, 173] width 55 height 10
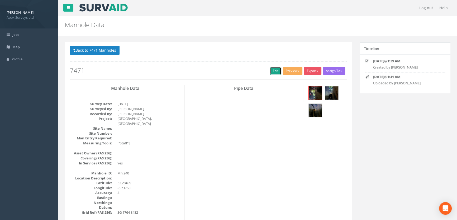
click at [276, 70] on link "Edit" at bounding box center [275, 71] width 11 height 8
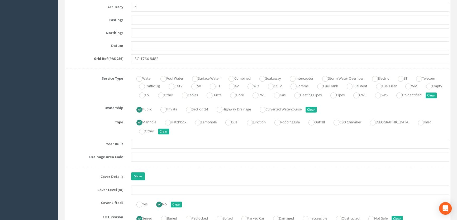
scroll to position [384, 0]
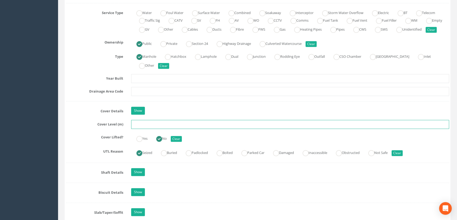
click at [141, 129] on input "text" at bounding box center [290, 124] width 318 height 9
type input "65.62"
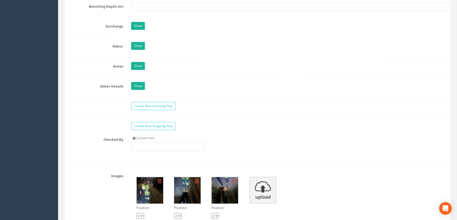
scroll to position [816, 0]
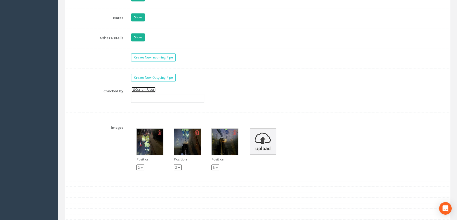
click at [149, 93] on link "Current User" at bounding box center [143, 90] width 25 height 6
type input "[PERSON_NAME]"
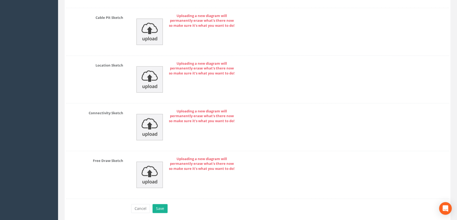
scroll to position [1135, 0]
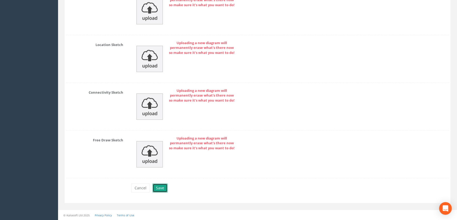
click at [159, 188] on button "Save" at bounding box center [160, 188] width 15 height 9
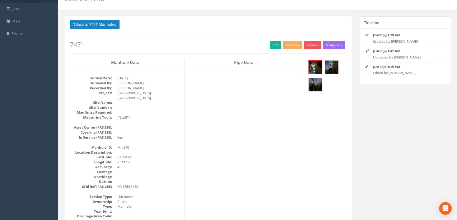
scroll to position [0, 0]
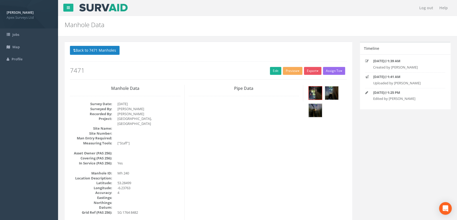
click at [109, 51] on button "Back to 7471 Manholes" at bounding box center [95, 50] width 50 height 9
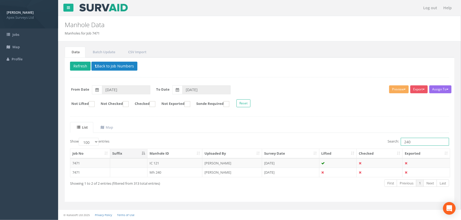
drag, startPoint x: 415, startPoint y: 142, endPoint x: 383, endPoint y: 143, distance: 32.5
click at [383, 143] on div "Search: 240" at bounding box center [356, 142] width 186 height 9
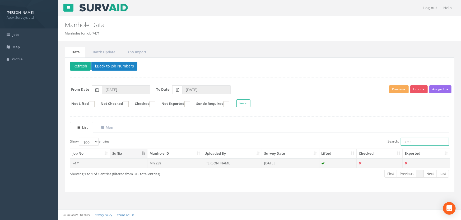
type input "239"
click at [154, 161] on td "Mh 239" at bounding box center [174, 164] width 55 height 10
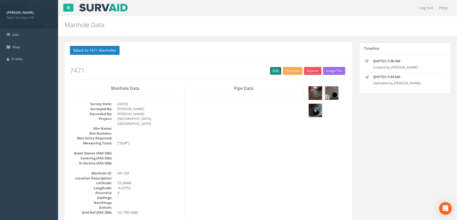
click at [273, 72] on link "Edit" at bounding box center [275, 71] width 11 height 8
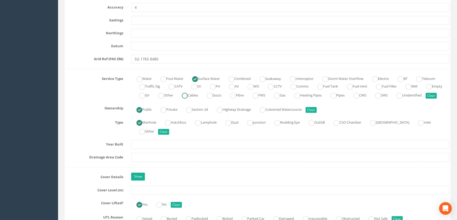
scroll to position [384, 0]
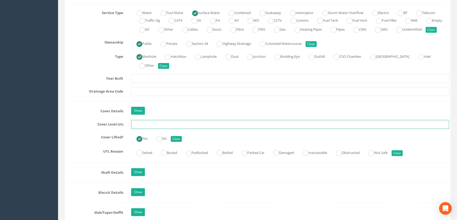
click at [152, 129] on input "text" at bounding box center [290, 124] width 318 height 9
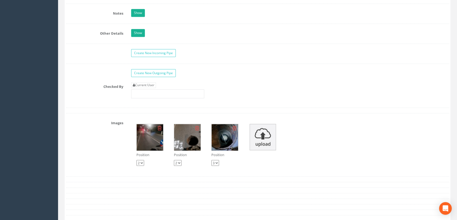
scroll to position [768, 0]
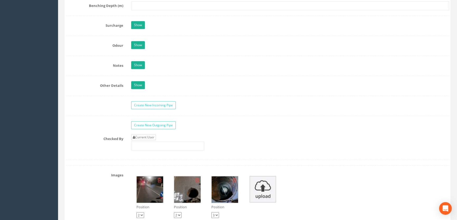
type input "65.95"
click at [153, 140] on link "Current User" at bounding box center [143, 138] width 25 height 6
type input "[PERSON_NAME]"
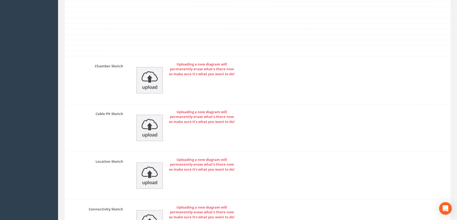
scroll to position [1135, 0]
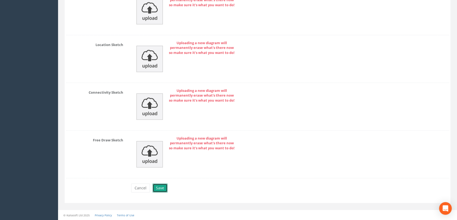
click at [159, 189] on button "Save" at bounding box center [160, 188] width 15 height 9
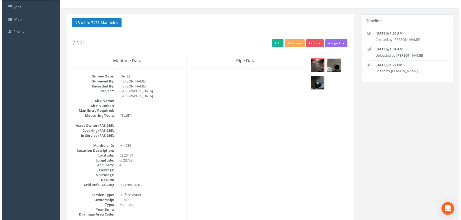
scroll to position [0, 0]
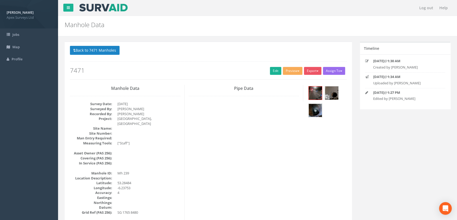
click at [314, 110] on img at bounding box center [315, 110] width 13 height 13
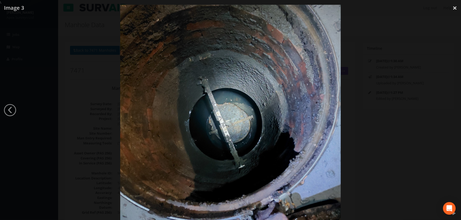
click at [63, 125] on div at bounding box center [230, 115] width 461 height 220
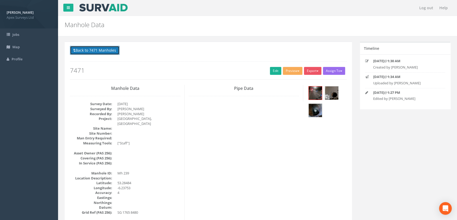
click at [103, 49] on button "Back to 7471 Manholes" at bounding box center [95, 50] width 50 height 9
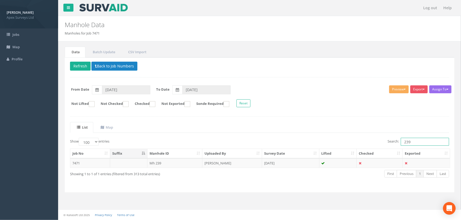
click at [415, 144] on input "239" at bounding box center [424, 142] width 48 height 8
type input "238"
click at [159, 163] on td "Mh 238" at bounding box center [174, 164] width 55 height 10
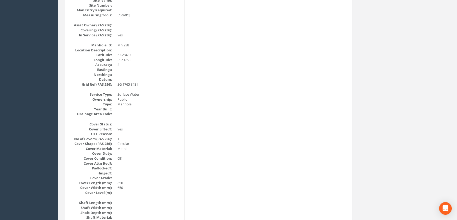
scroll to position [24, 0]
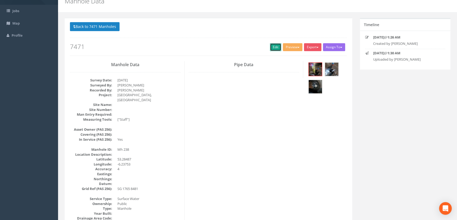
click at [277, 45] on link "Edit" at bounding box center [275, 47] width 11 height 8
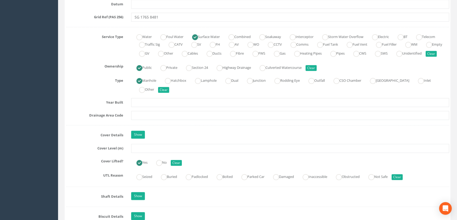
scroll to position [408, 0]
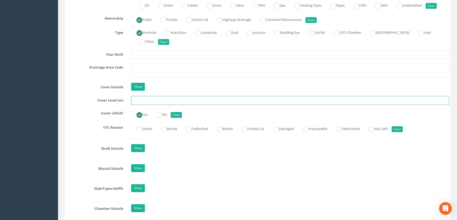
click at [139, 105] on input "text" at bounding box center [290, 100] width 318 height 9
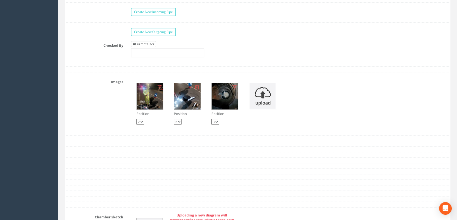
scroll to position [888, 0]
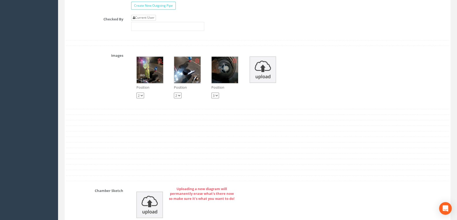
type input "65.96"
click at [151, 21] on link "Current User" at bounding box center [143, 18] width 25 height 6
type input "[PERSON_NAME]"
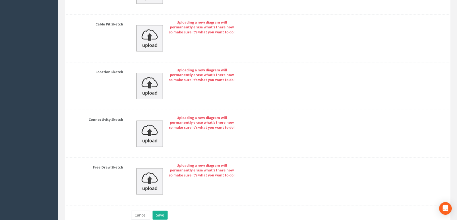
scroll to position [1135, 0]
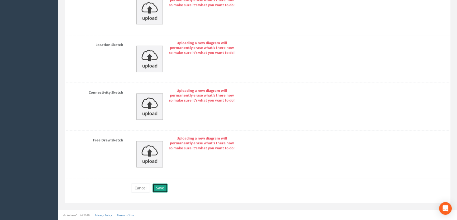
click at [161, 188] on button "Save" at bounding box center [160, 188] width 15 height 9
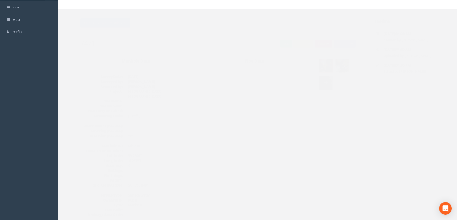
scroll to position [0, 0]
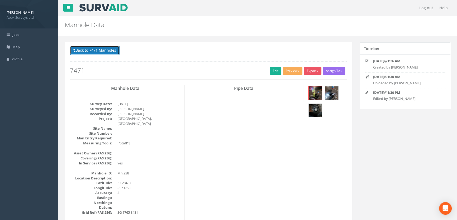
click at [106, 51] on button "Back to 7471 Manholes" at bounding box center [95, 50] width 50 height 9
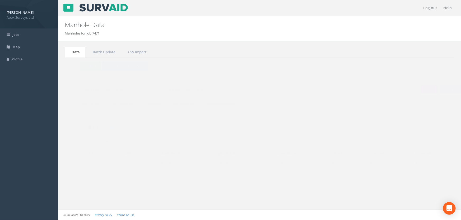
click at [425, 143] on input "238" at bounding box center [424, 142] width 48 height 8
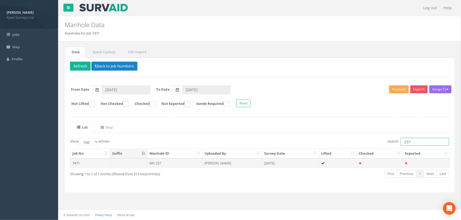
type input "237"
click at [163, 162] on td "Mh 237" at bounding box center [174, 164] width 55 height 10
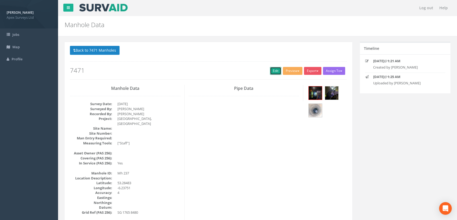
click at [274, 70] on link "Edit" at bounding box center [275, 71] width 11 height 8
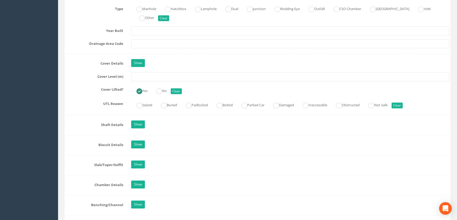
scroll to position [432, 0]
click at [158, 81] on input "text" at bounding box center [290, 76] width 318 height 9
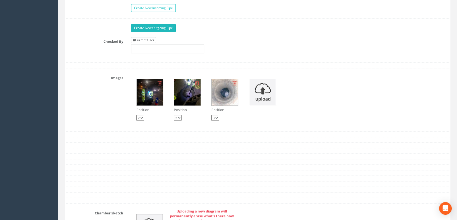
scroll to position [840, 0]
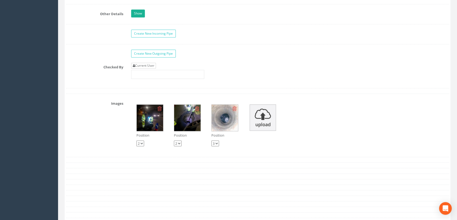
type input "66.01"
click at [146, 69] on link "Current User" at bounding box center [143, 66] width 25 height 6
type input "[PERSON_NAME]"
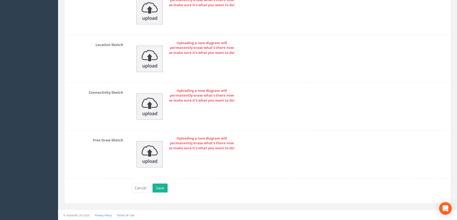
scroll to position [1135, 0]
click at [158, 189] on button "Save" at bounding box center [160, 188] width 15 height 9
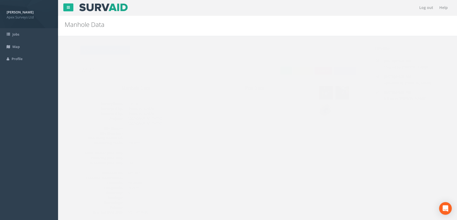
scroll to position [0, 0]
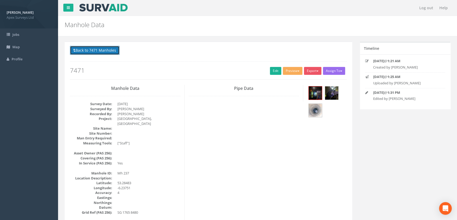
click at [103, 51] on button "Back to 7471 Manholes" at bounding box center [95, 50] width 50 height 9
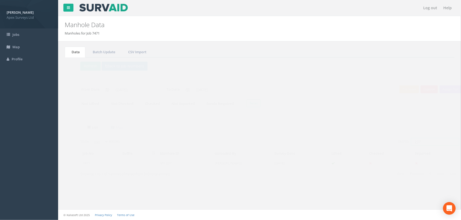
drag, startPoint x: 411, startPoint y: 143, endPoint x: 397, endPoint y: 143, distance: 13.2
click at [397, 143] on label "Search: 237" at bounding box center [417, 142] width 61 height 8
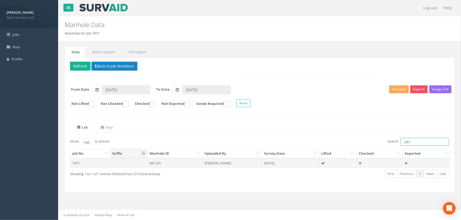
type input "241"
click at [161, 164] on td "Mh 241" at bounding box center [174, 164] width 55 height 10
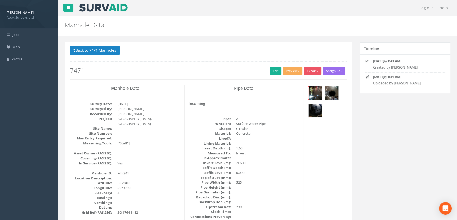
click at [313, 96] on img at bounding box center [315, 93] width 13 height 13
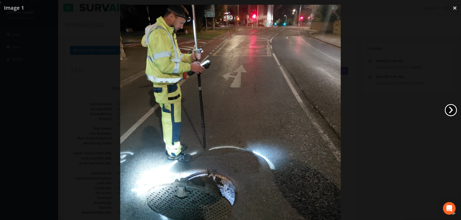
click at [447, 108] on link "›" at bounding box center [450, 110] width 12 height 12
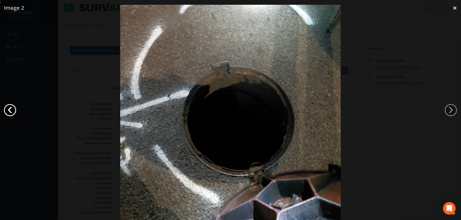
click at [13, 112] on link "‹" at bounding box center [10, 110] width 12 height 12
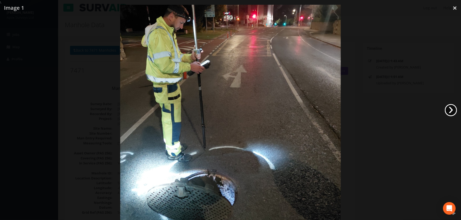
click at [447, 108] on link "›" at bounding box center [450, 110] width 12 height 12
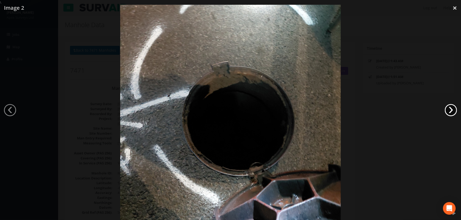
click at [447, 108] on link "›" at bounding box center [450, 110] width 12 height 12
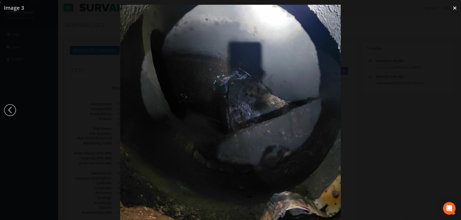
click at [42, 139] on div at bounding box center [230, 115] width 461 height 220
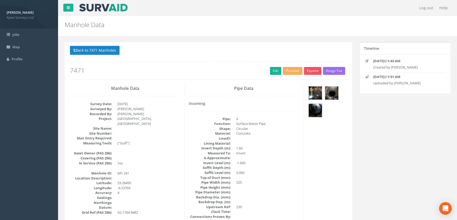
click at [317, 89] on img at bounding box center [315, 93] width 13 height 13
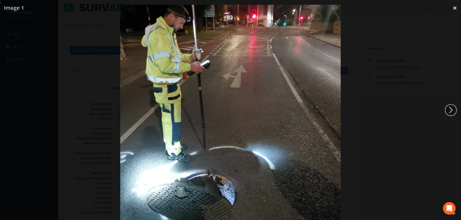
click at [104, 112] on div at bounding box center [230, 115] width 461 height 220
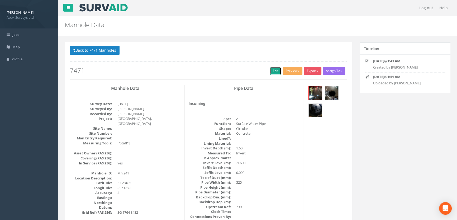
click at [273, 69] on link "Edit" at bounding box center [275, 71] width 11 height 8
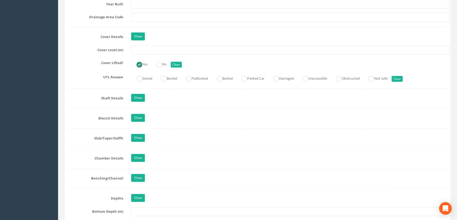
scroll to position [456, 0]
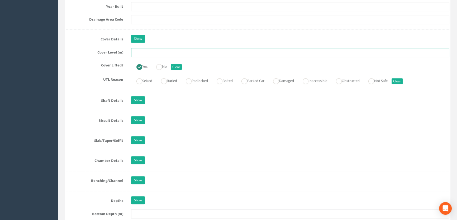
click at [138, 57] on input "text" at bounding box center [290, 52] width 318 height 9
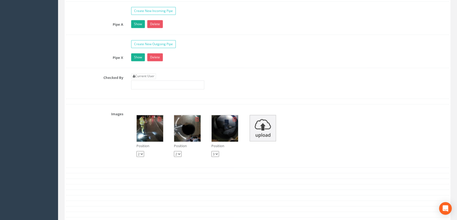
scroll to position [864, 0]
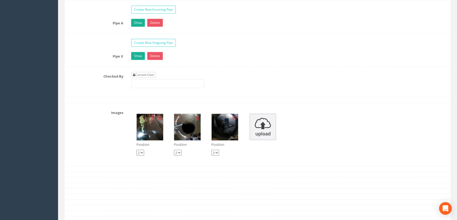
type input "65.69"
click at [153, 78] on link "Current User" at bounding box center [143, 75] width 25 height 6
type input "[PERSON_NAME]"
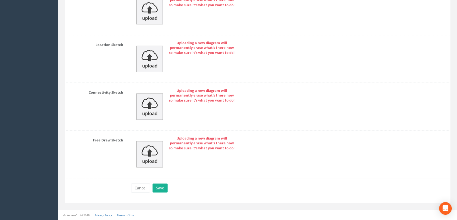
scroll to position [1169, 0]
click at [159, 190] on button "Save" at bounding box center [160, 188] width 15 height 9
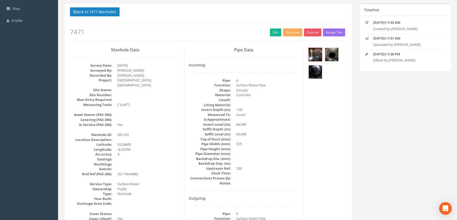
scroll to position [0, 0]
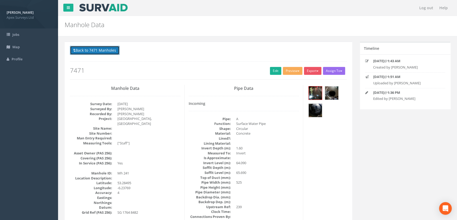
click at [91, 51] on button "Back to 7471 Manholes" at bounding box center [95, 50] width 50 height 9
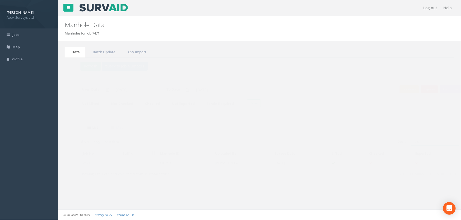
drag, startPoint x: 410, startPoint y: 140, endPoint x: 408, endPoint y: 139, distance: 2.7
click at [411, 140] on input "241" at bounding box center [424, 142] width 48 height 8
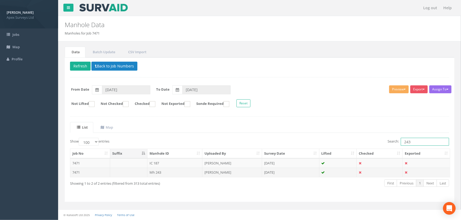
type input "243"
click at [160, 174] on td "Mh 243" at bounding box center [174, 173] width 55 height 10
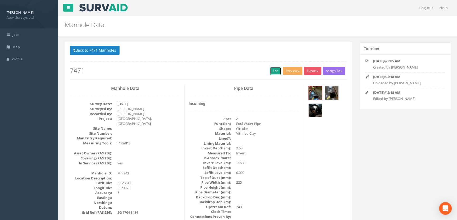
click at [272, 71] on link "Edit" at bounding box center [275, 71] width 11 height 8
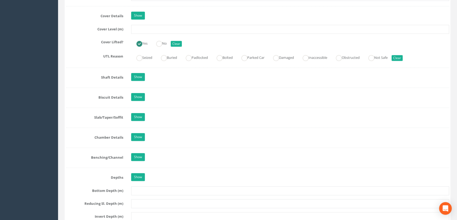
scroll to position [480, 0]
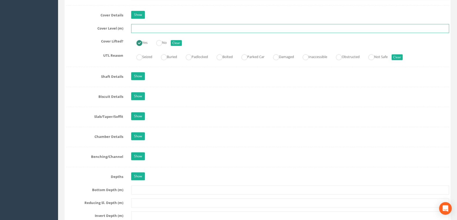
click at [148, 33] on input "text" at bounding box center [290, 28] width 318 height 9
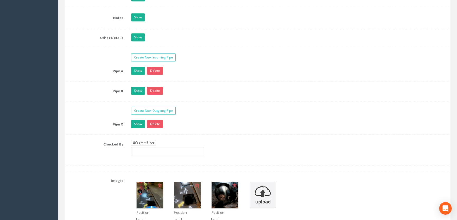
scroll to position [840, 0]
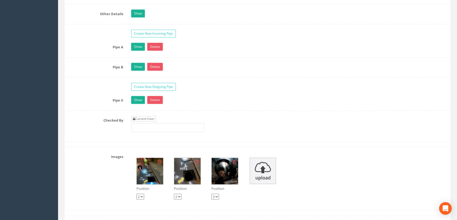
type input "65.45"
click at [145, 122] on link "Current User" at bounding box center [143, 119] width 25 height 6
type input "[PERSON_NAME]"
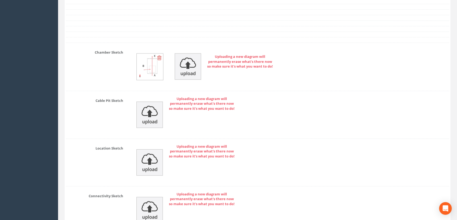
scroll to position [1188, 0]
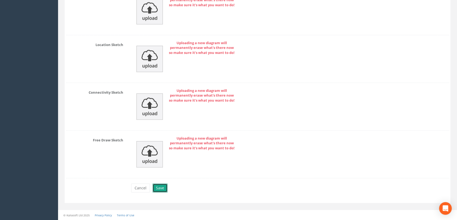
click at [157, 189] on button "Save" at bounding box center [160, 188] width 15 height 9
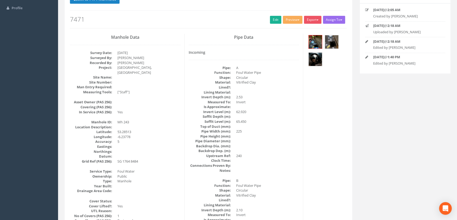
scroll to position [0, 0]
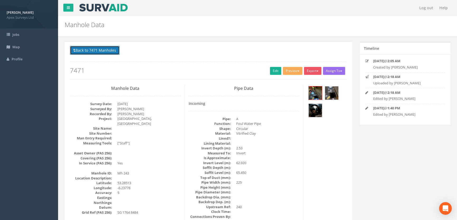
click at [106, 49] on button "Back to 7471 Manholes" at bounding box center [95, 50] width 50 height 9
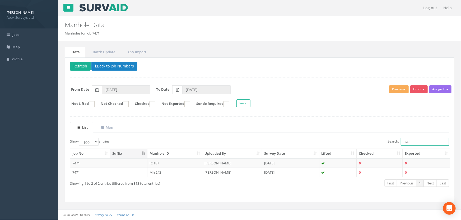
drag, startPoint x: 414, startPoint y: 143, endPoint x: 358, endPoint y: 141, distance: 56.8
click at [357, 141] on div "Search: 243" at bounding box center [356, 142] width 186 height 9
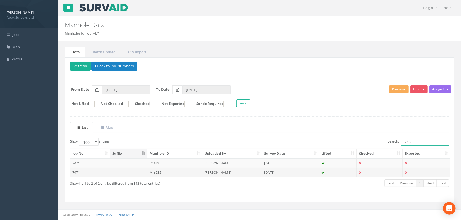
type input "235"
click at [155, 172] on td "Mh 235" at bounding box center [174, 173] width 55 height 10
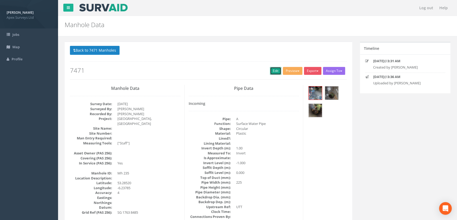
click at [270, 70] on link "Edit" at bounding box center [275, 71] width 11 height 8
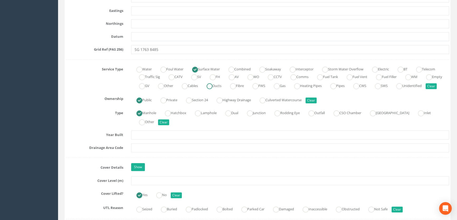
scroll to position [336, 0]
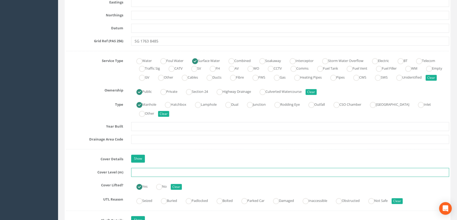
click at [154, 177] on input "text" at bounding box center [290, 172] width 318 height 9
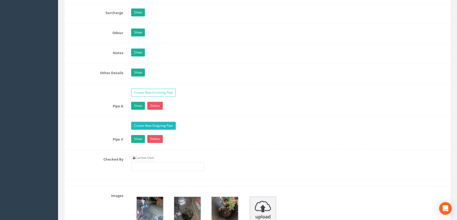
scroll to position [816, 0]
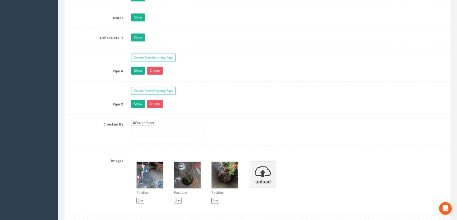
type input "65.39"
click at [148, 126] on link "Current User" at bounding box center [143, 123] width 25 height 6
type input "[PERSON_NAME]"
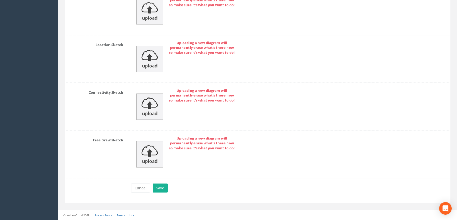
scroll to position [1169, 0]
click at [164, 187] on button "Save" at bounding box center [160, 188] width 15 height 9
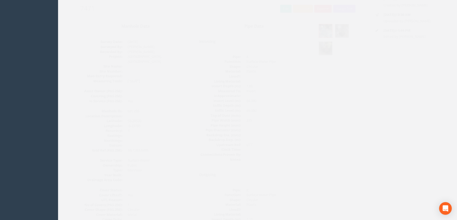
scroll to position [17, 0]
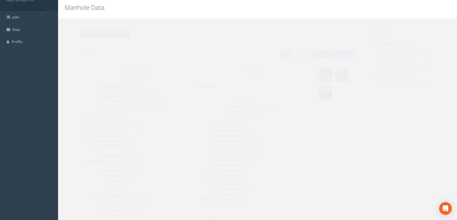
click at [315, 93] on img at bounding box center [315, 93] width 13 height 13
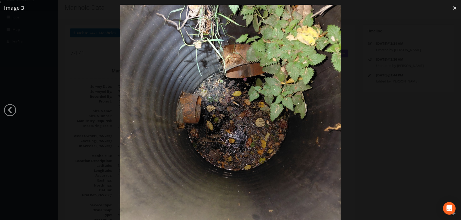
click at [92, 100] on div at bounding box center [230, 115] width 461 height 220
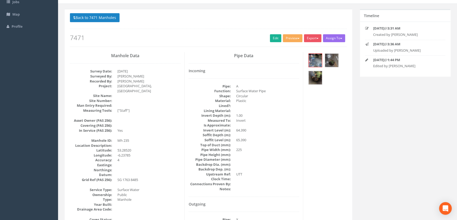
scroll to position [0, 0]
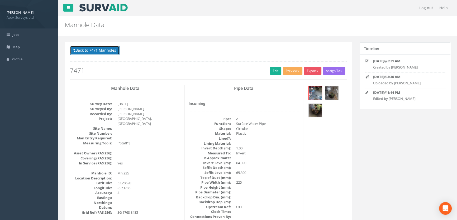
click at [78, 53] on button "Back to 7471 Manholes" at bounding box center [95, 50] width 50 height 9
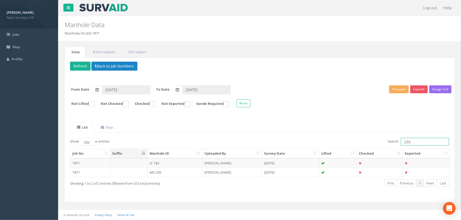
drag, startPoint x: 415, startPoint y: 143, endPoint x: 391, endPoint y: 138, distance: 24.5
click at [391, 138] on label "Search: 235" at bounding box center [417, 142] width 61 height 8
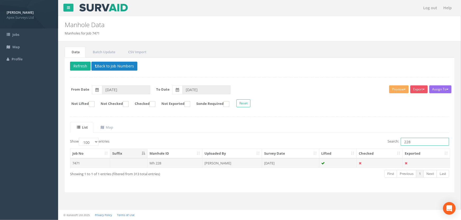
type input "228"
click at [157, 164] on td "Mh 228" at bounding box center [174, 164] width 55 height 10
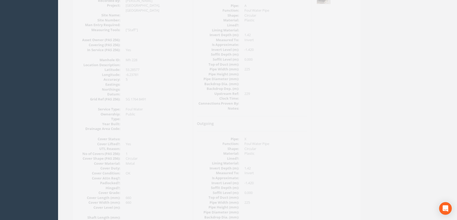
scroll to position [41, 0]
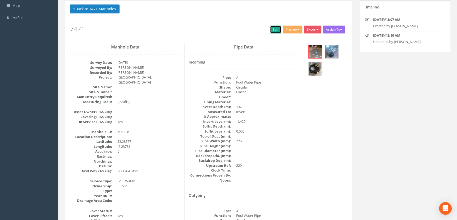
click at [273, 31] on link "Edit" at bounding box center [275, 30] width 11 height 8
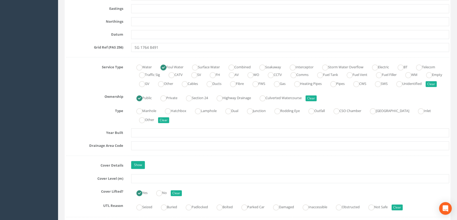
scroll to position [401, 0]
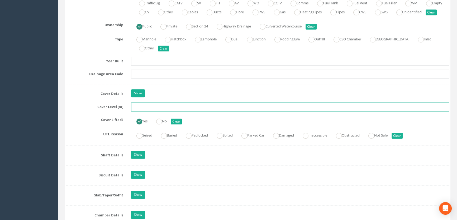
click at [159, 112] on input "text" at bounding box center [290, 107] width 318 height 9
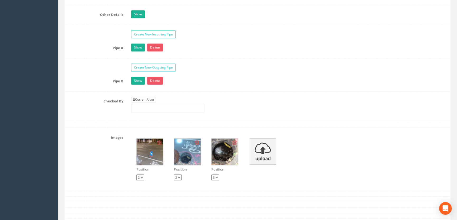
scroll to position [833, 0]
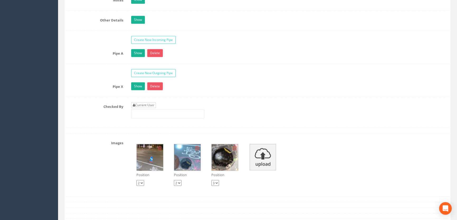
type input "65.43"
click at [143, 108] on link "Current User" at bounding box center [143, 105] width 25 height 6
type input "[PERSON_NAME]"
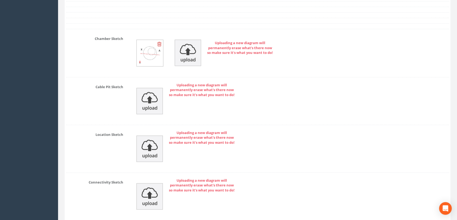
scroll to position [1169, 0]
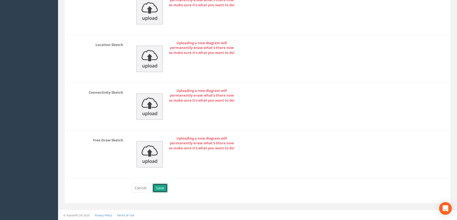
click at [159, 187] on button "Save" at bounding box center [160, 188] width 15 height 9
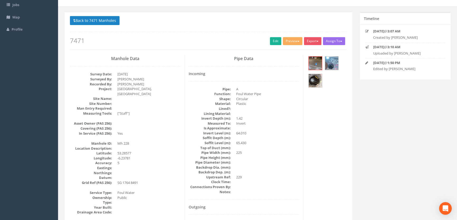
scroll to position [0, 0]
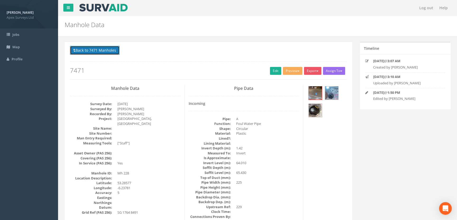
click at [110, 50] on button "Back to 7471 Manholes" at bounding box center [95, 50] width 50 height 9
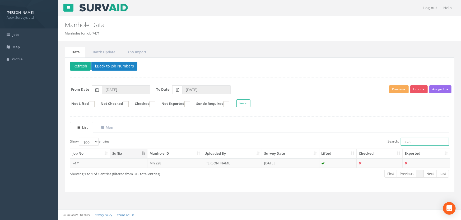
click at [413, 143] on input "228" at bounding box center [424, 142] width 48 height 8
type input "223"
click at [112, 66] on button "Back to Job Numbers" at bounding box center [114, 66] width 46 height 9
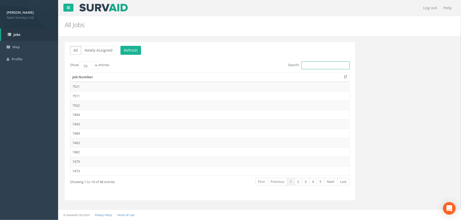
click at [307, 66] on input "Search:" at bounding box center [325, 65] width 48 height 8
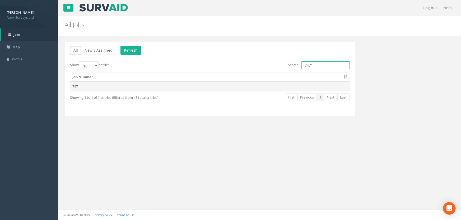
type input "7471"
click at [74, 87] on td "7471" at bounding box center [209, 87] width 279 height 10
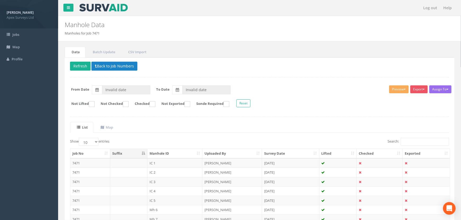
type input "[DATE]"
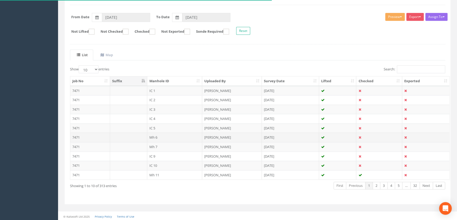
scroll to position [73, 0]
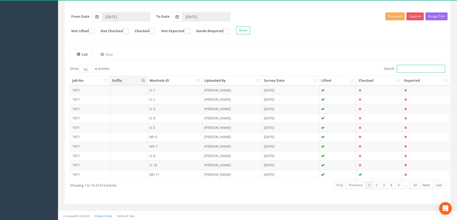
click at [407, 68] on input "Search:" at bounding box center [421, 69] width 48 height 8
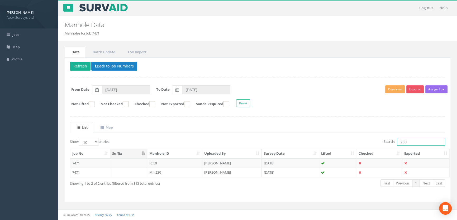
scroll to position [0, 0]
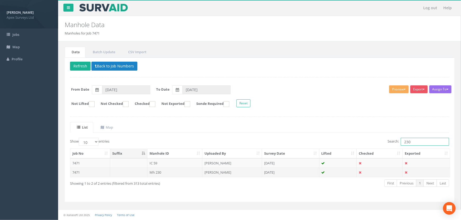
type input "230"
click at [156, 173] on td "Mh 230" at bounding box center [174, 173] width 55 height 10
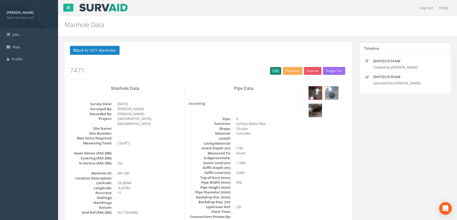
click at [271, 71] on link "Edit" at bounding box center [275, 71] width 11 height 8
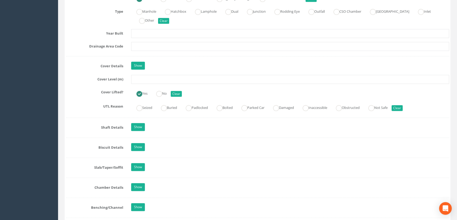
scroll to position [432, 0]
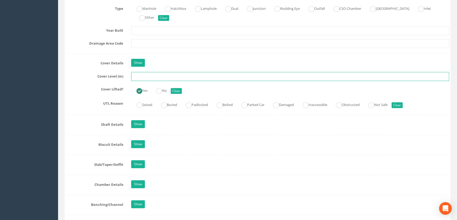
click at [149, 81] on input "text" at bounding box center [290, 76] width 318 height 9
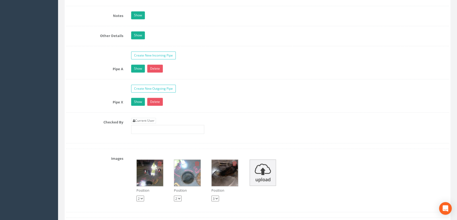
scroll to position [864, 0]
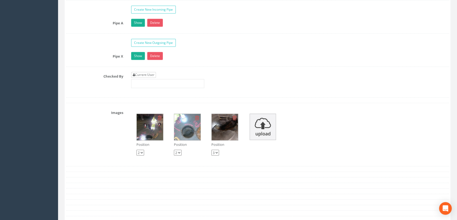
type input "65.65"
click at [143, 78] on link "Current User" at bounding box center [143, 75] width 25 height 6
type input "[PERSON_NAME]"
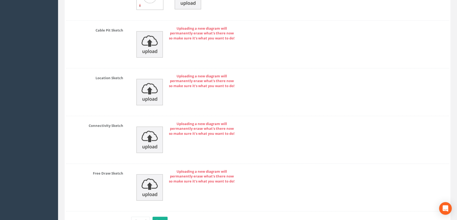
scroll to position [1169, 0]
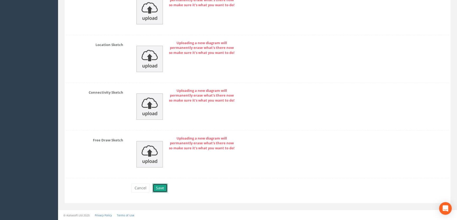
click at [160, 187] on button "Save" at bounding box center [160, 188] width 15 height 9
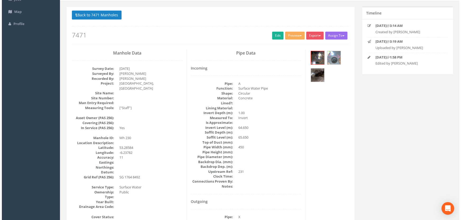
scroll to position [0, 0]
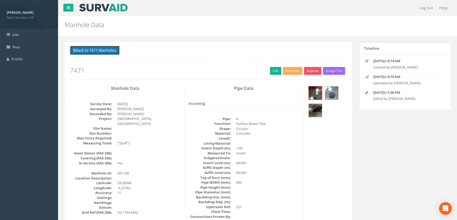
click at [110, 51] on button "Back to 7471 Manholes" at bounding box center [95, 50] width 50 height 9
